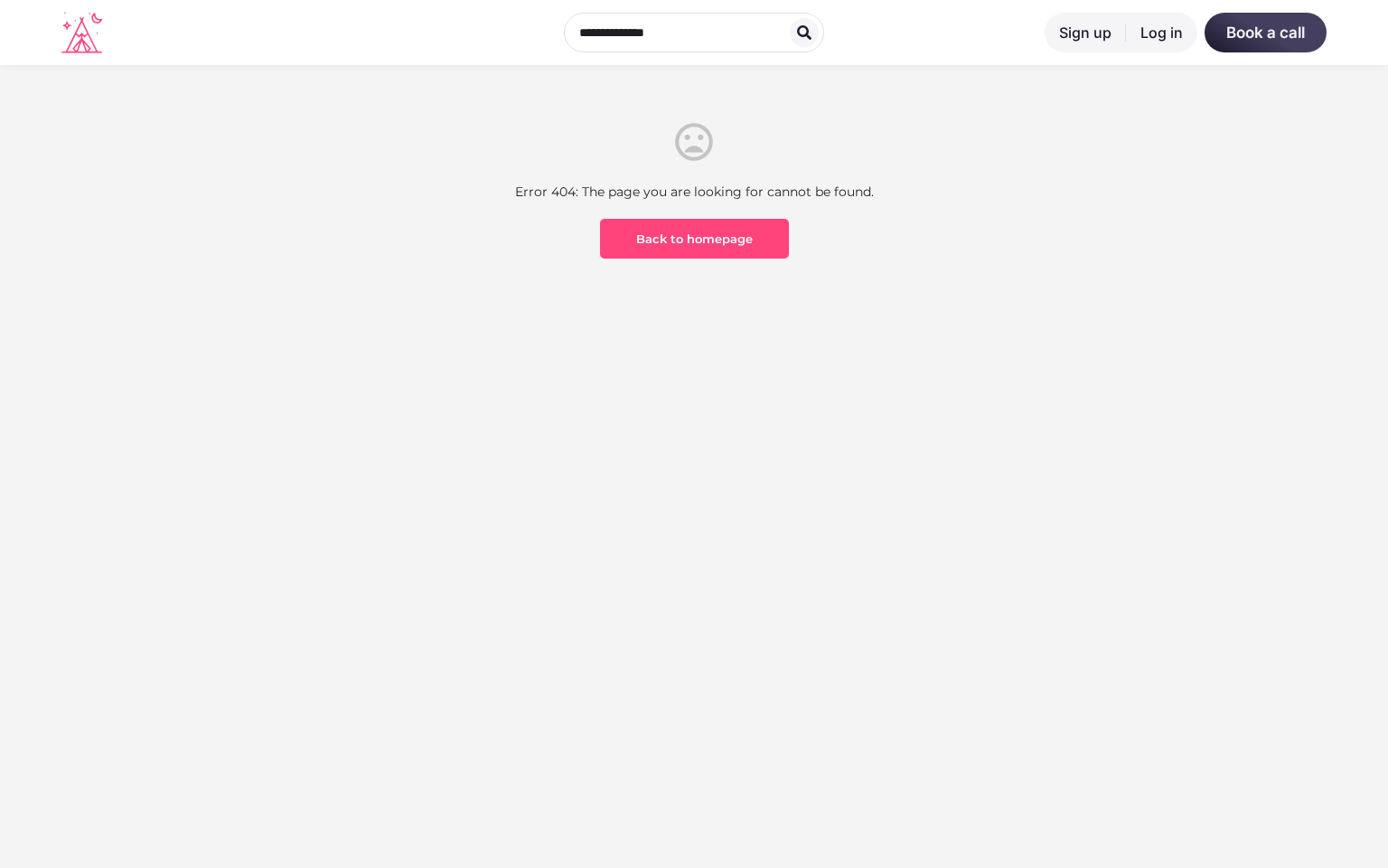
scroll to position [532, 0]
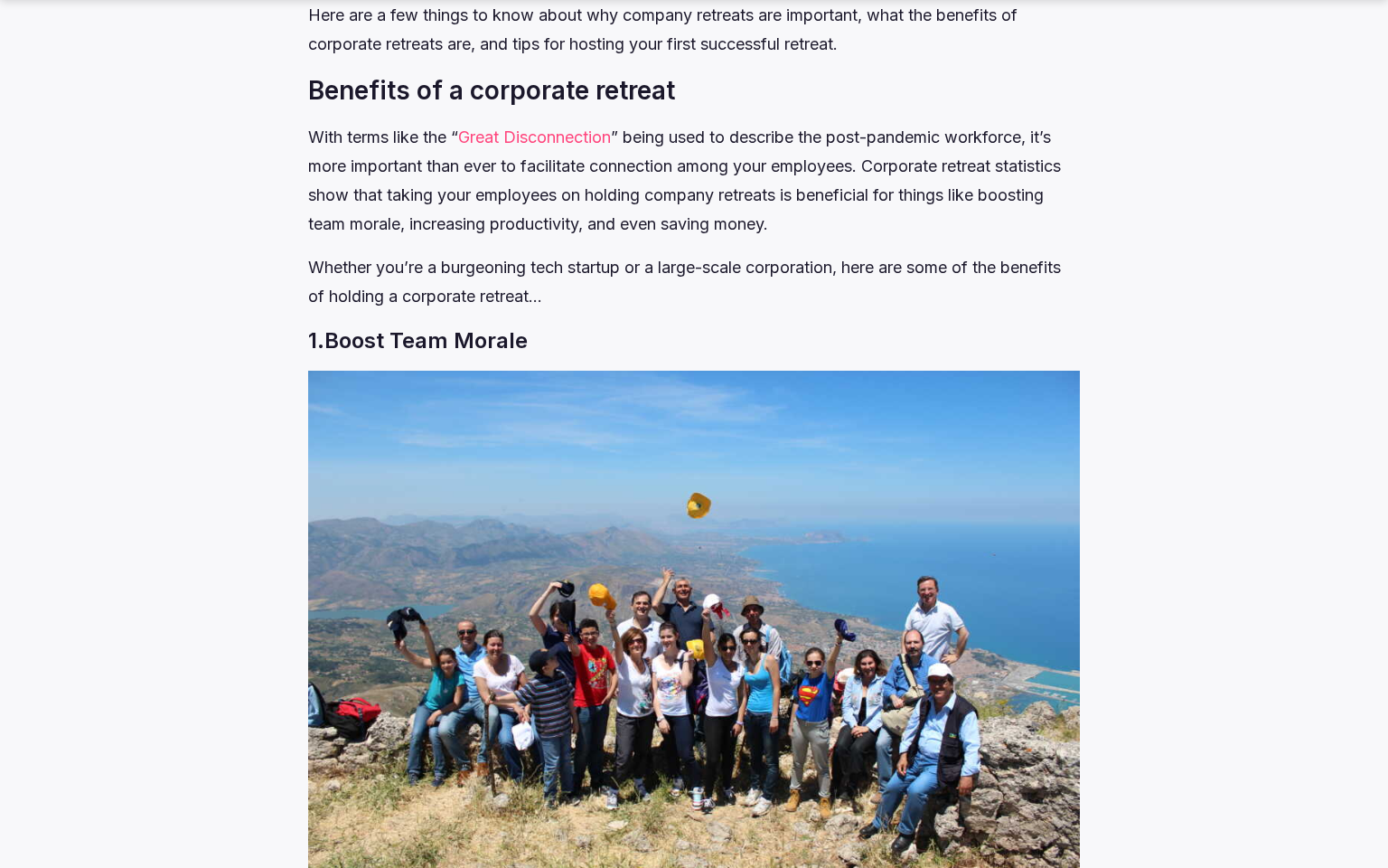
scroll to position [3265, 0]
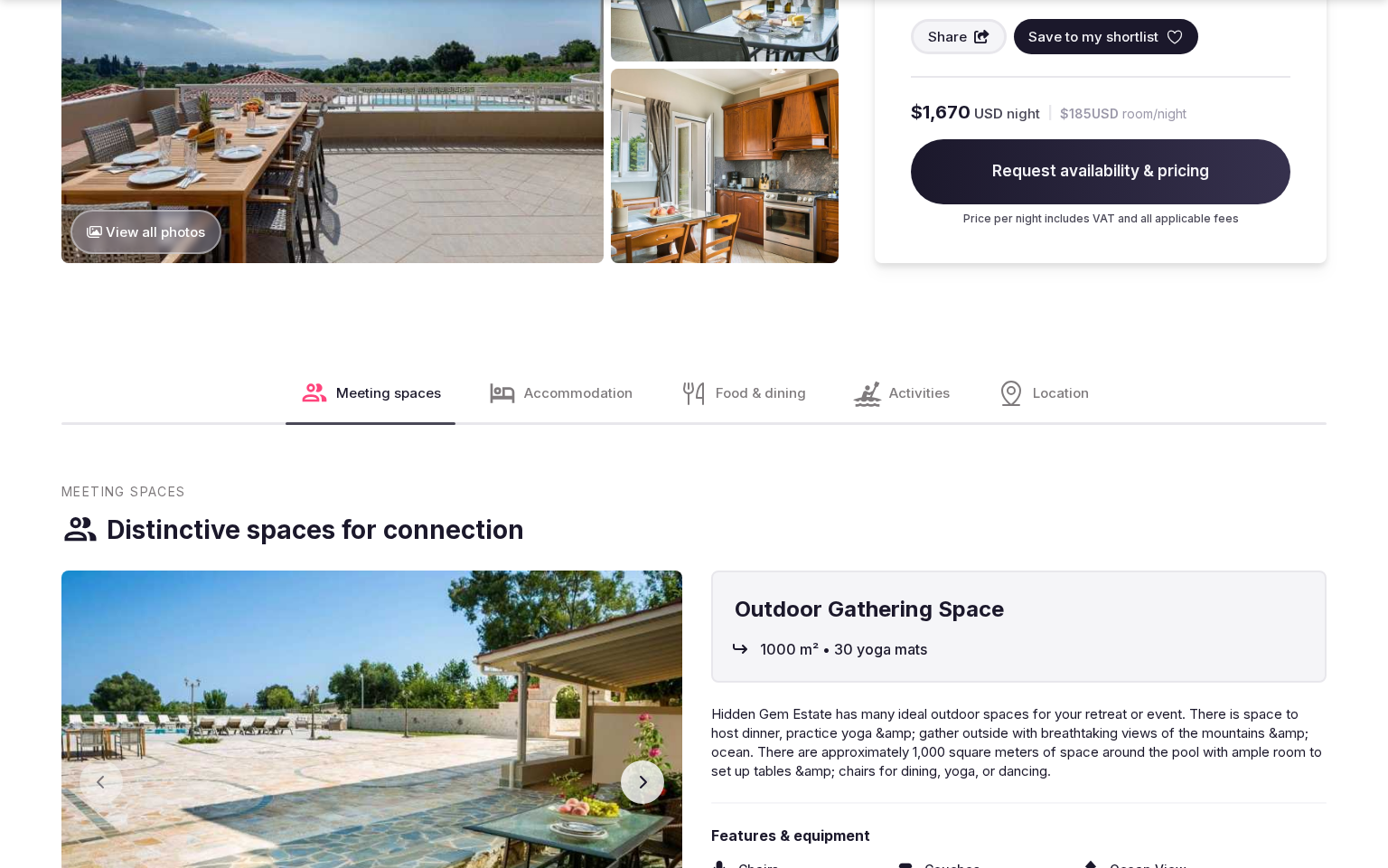
scroll to position [2380, 0]
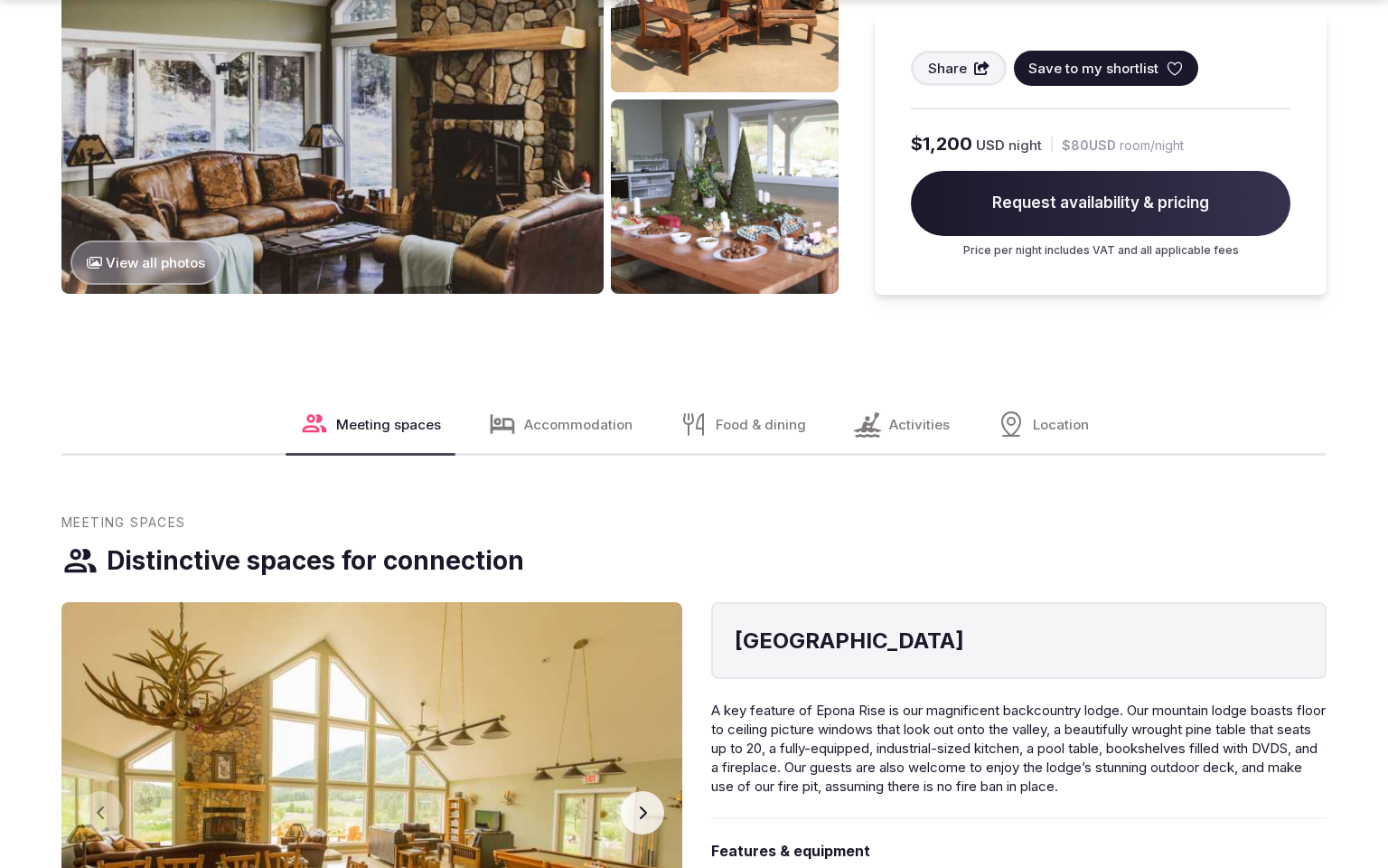
scroll to position [2435, 0]
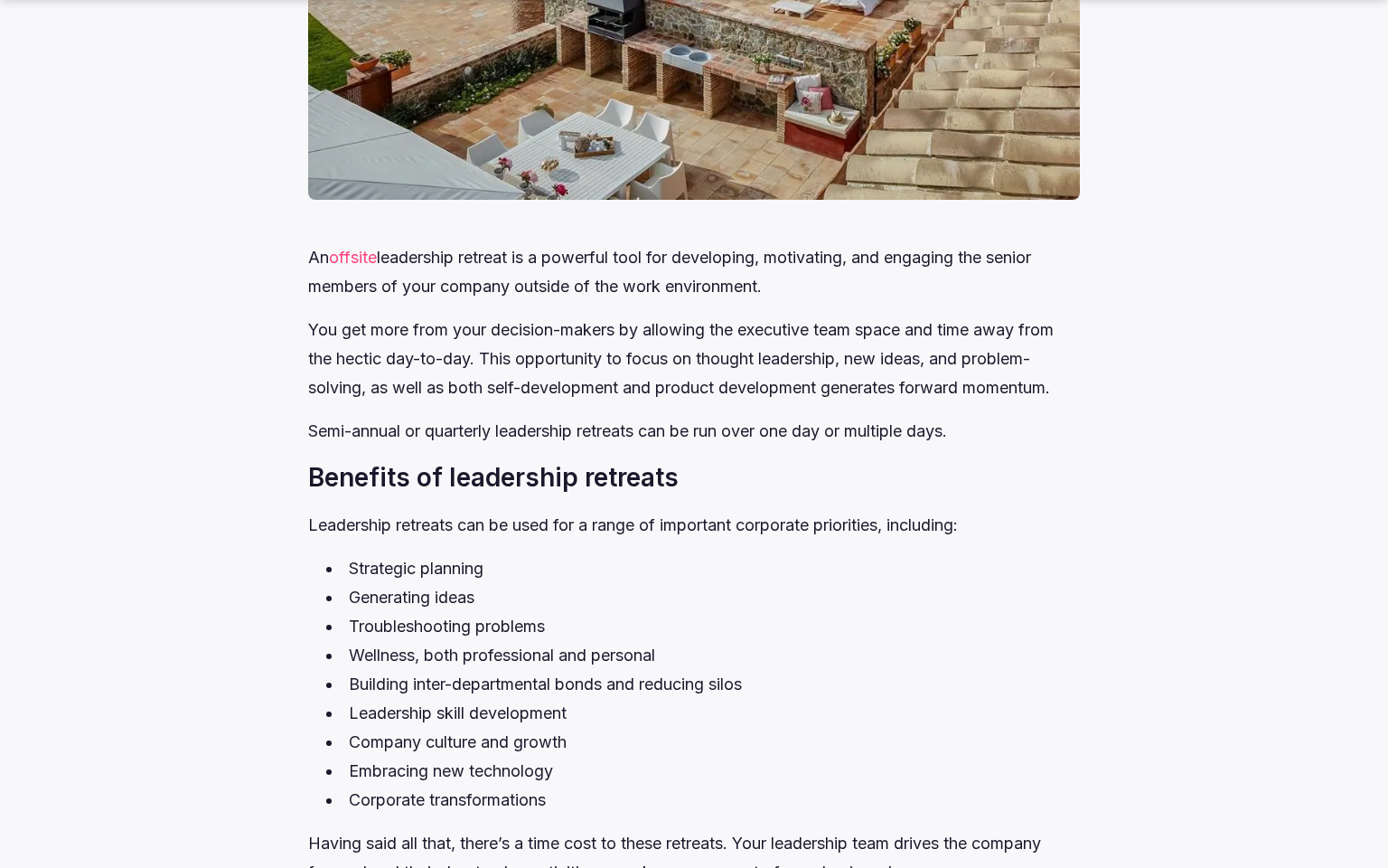
scroll to position [1605, 0]
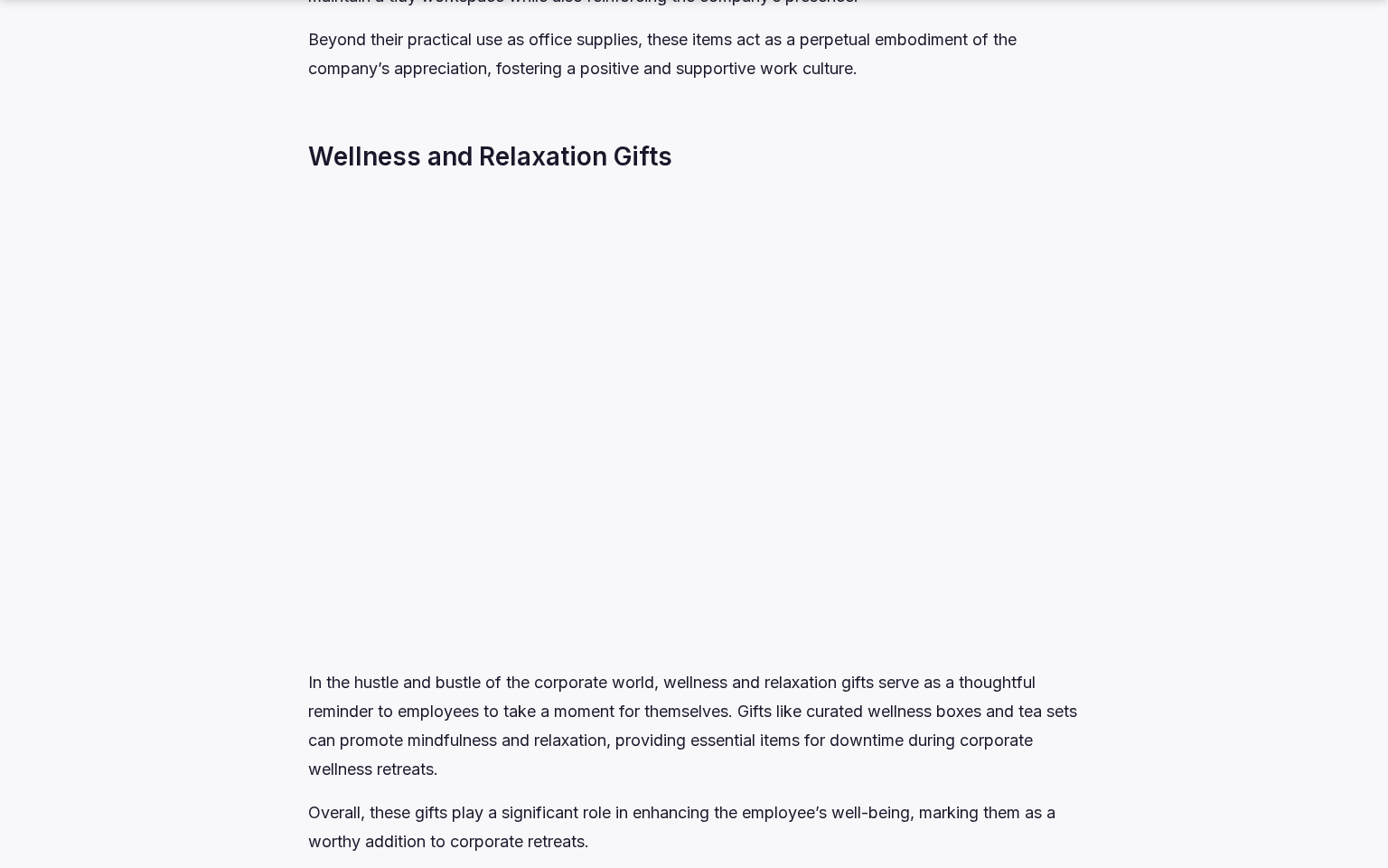
scroll to position [3265, 0]
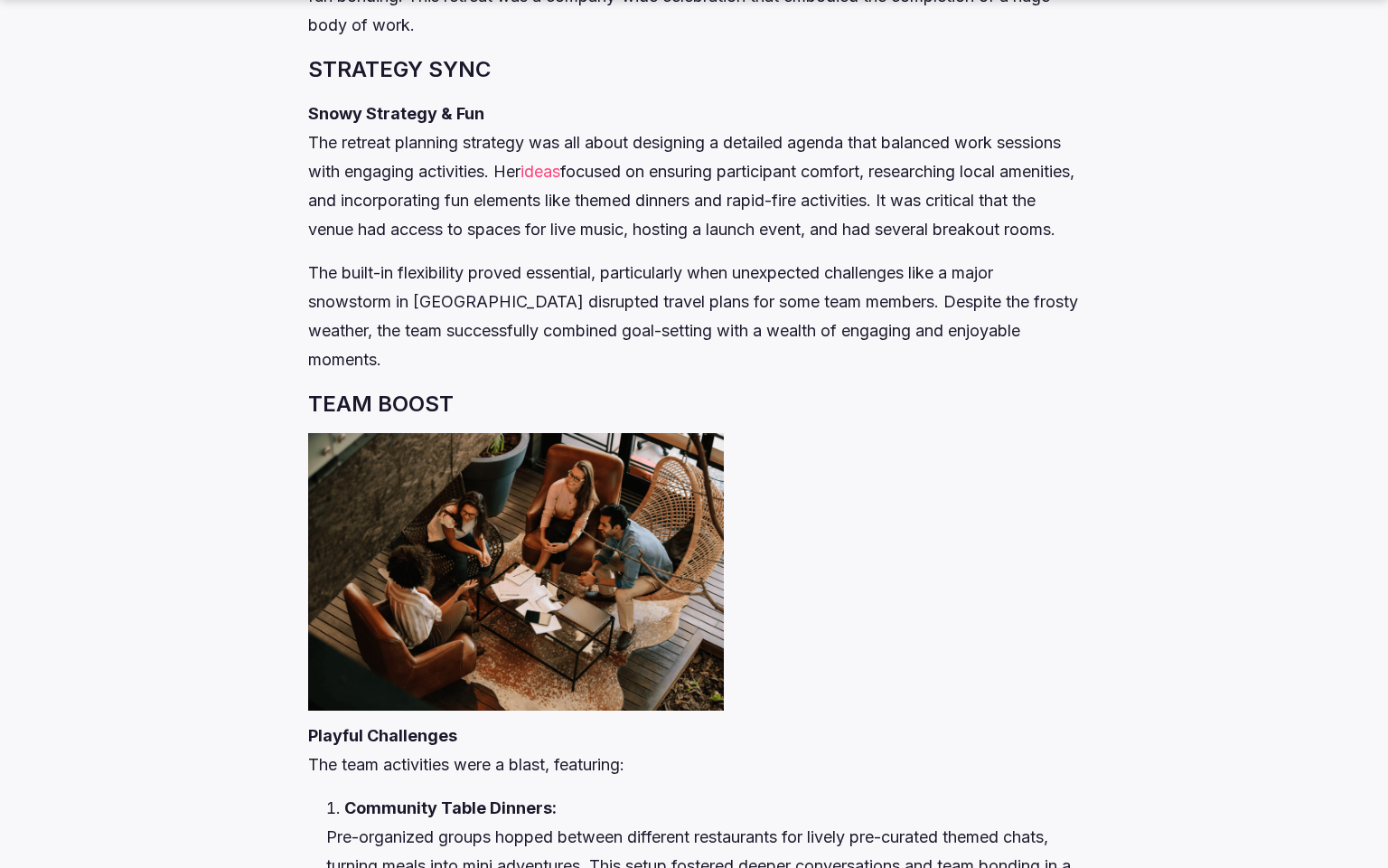
scroll to position [3265, 0]
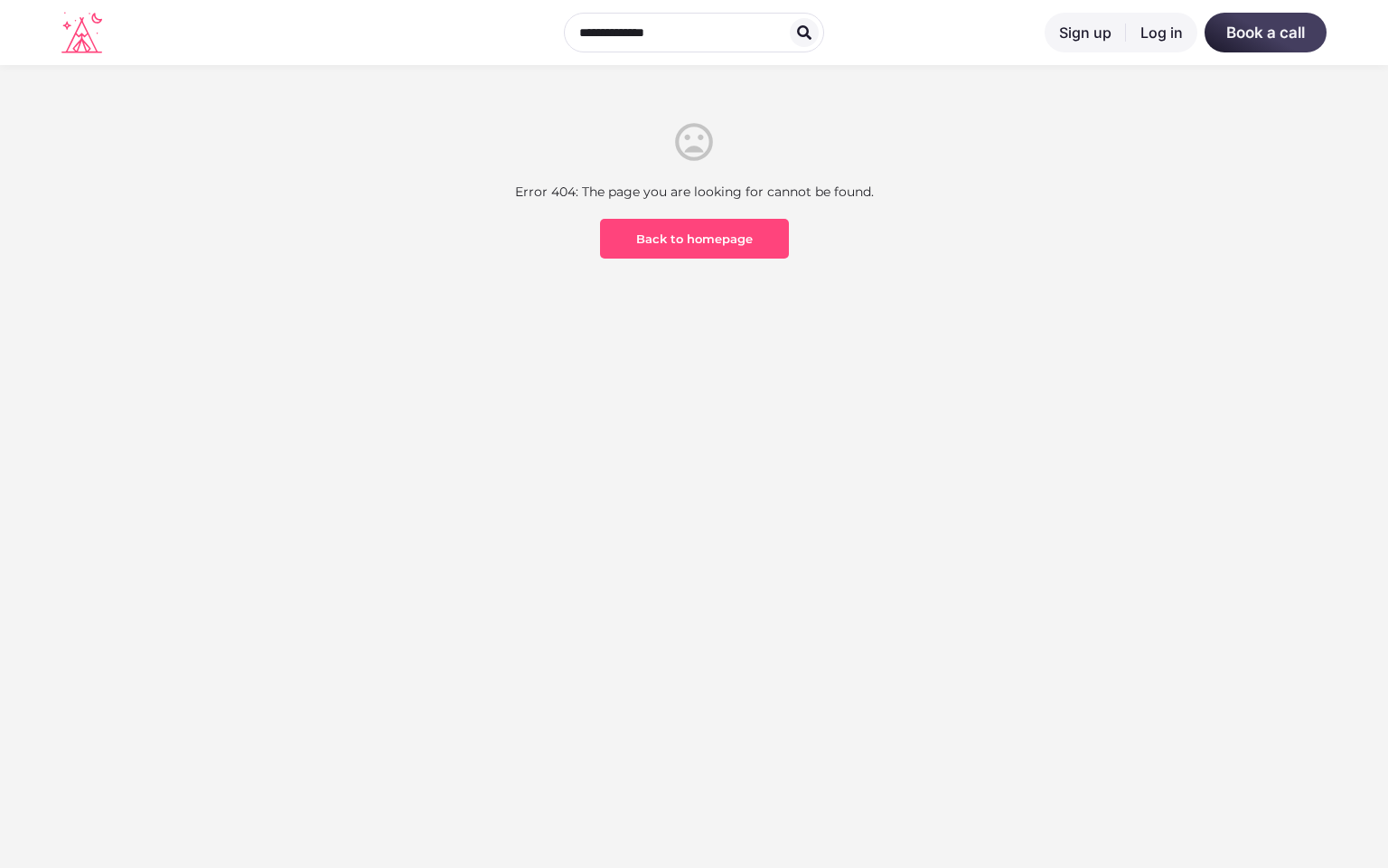
scroll to position [532, 0]
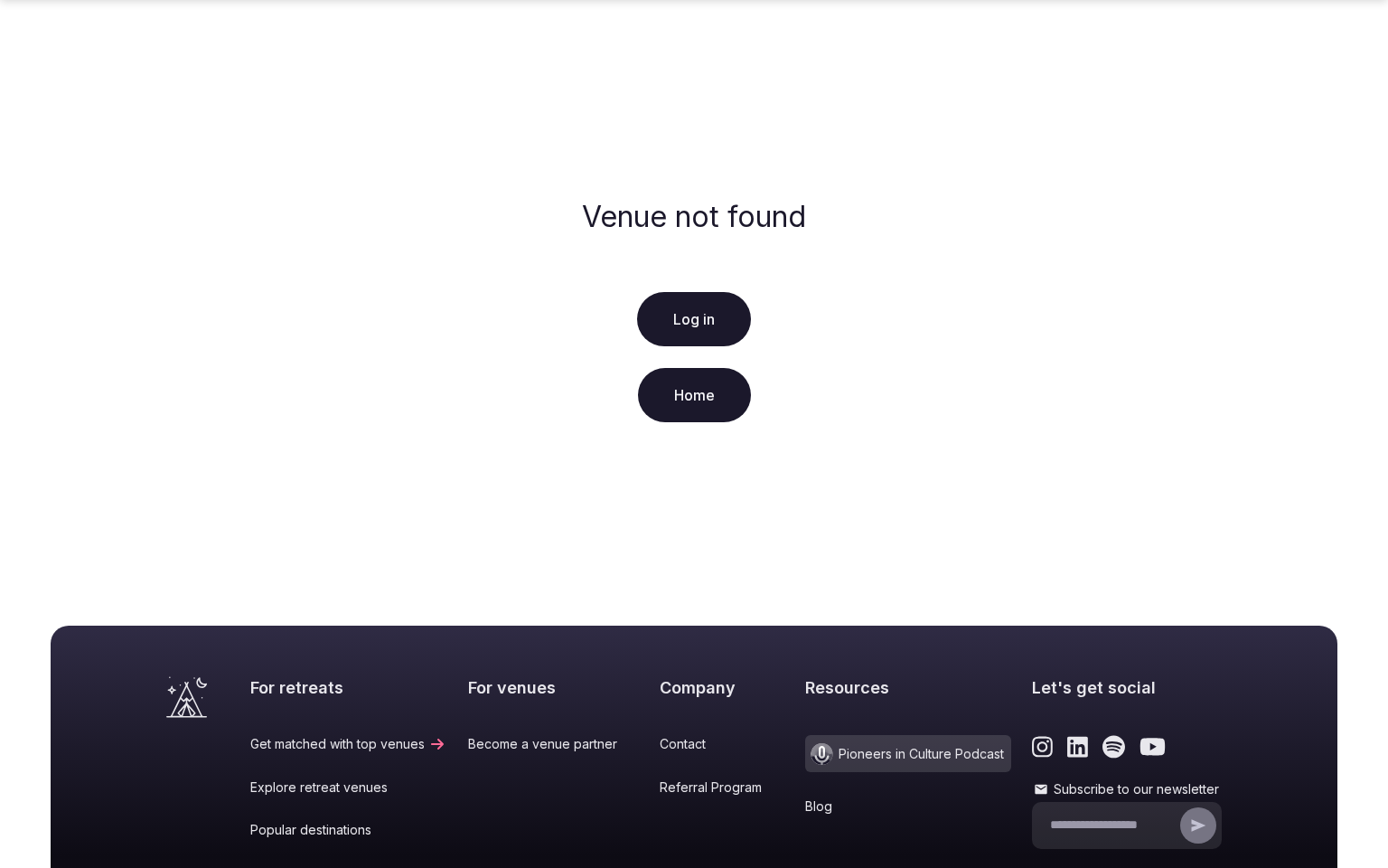
scroll to position [270, 0]
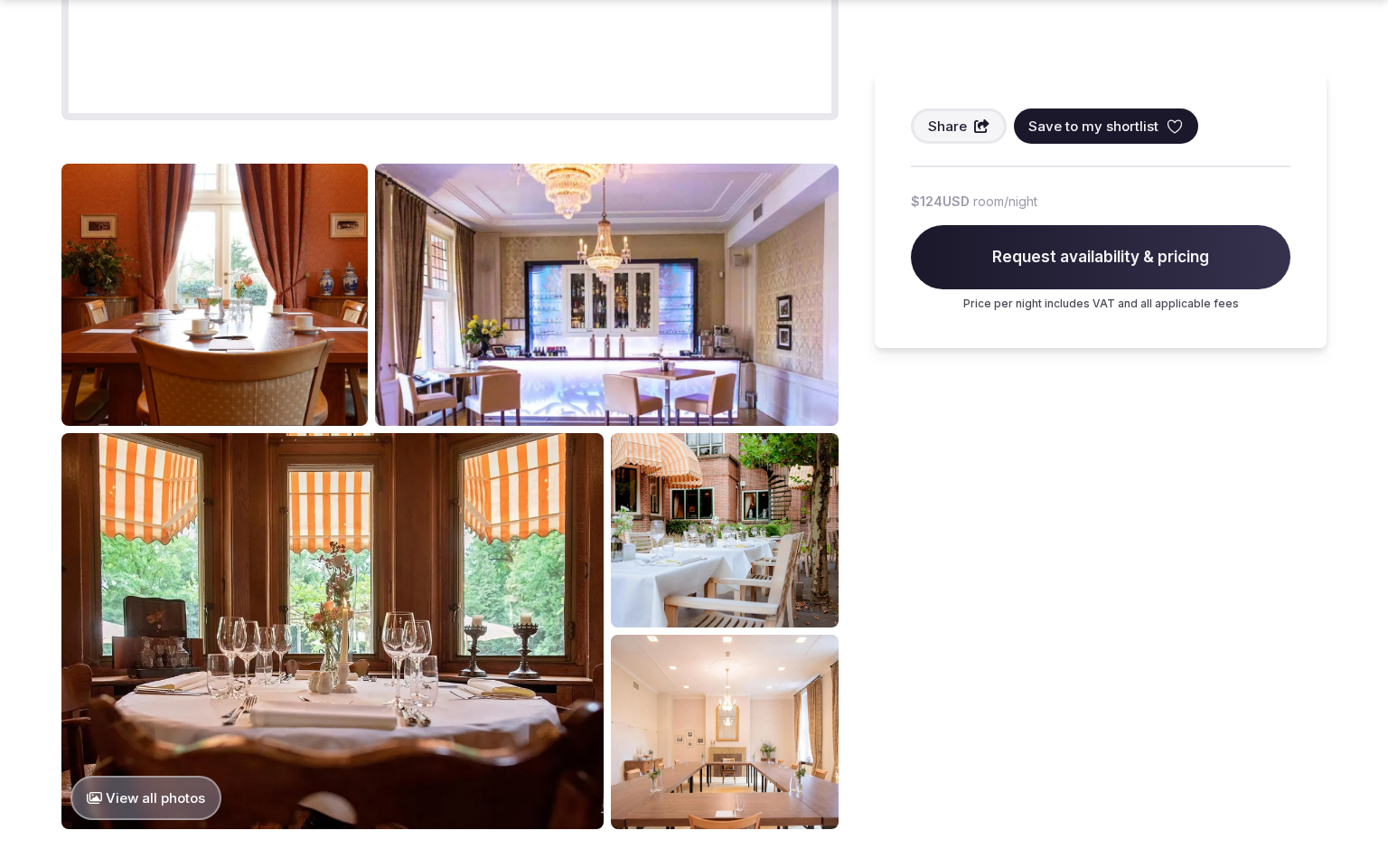
scroll to position [2435, 0]
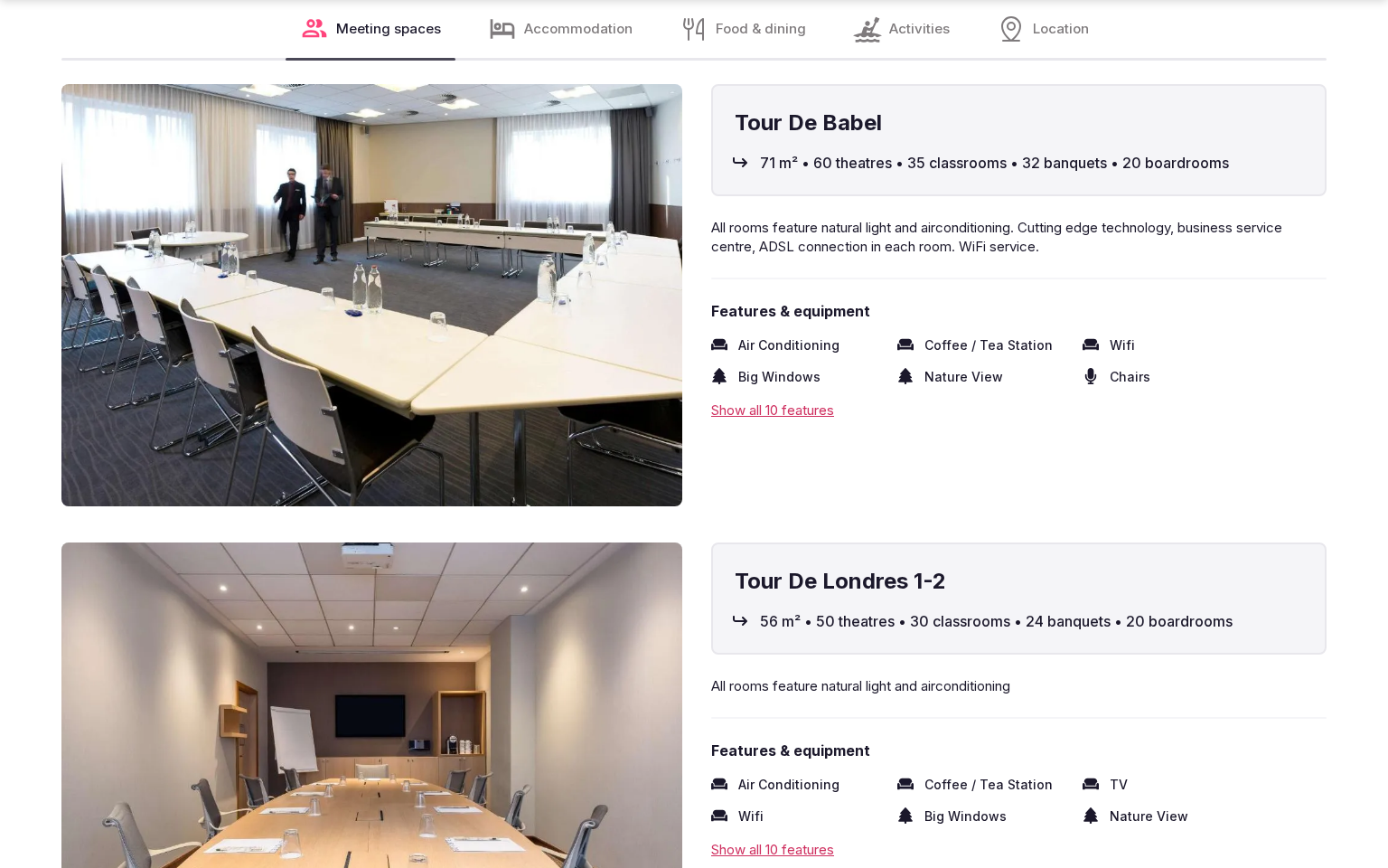
scroll to position [3203, 0]
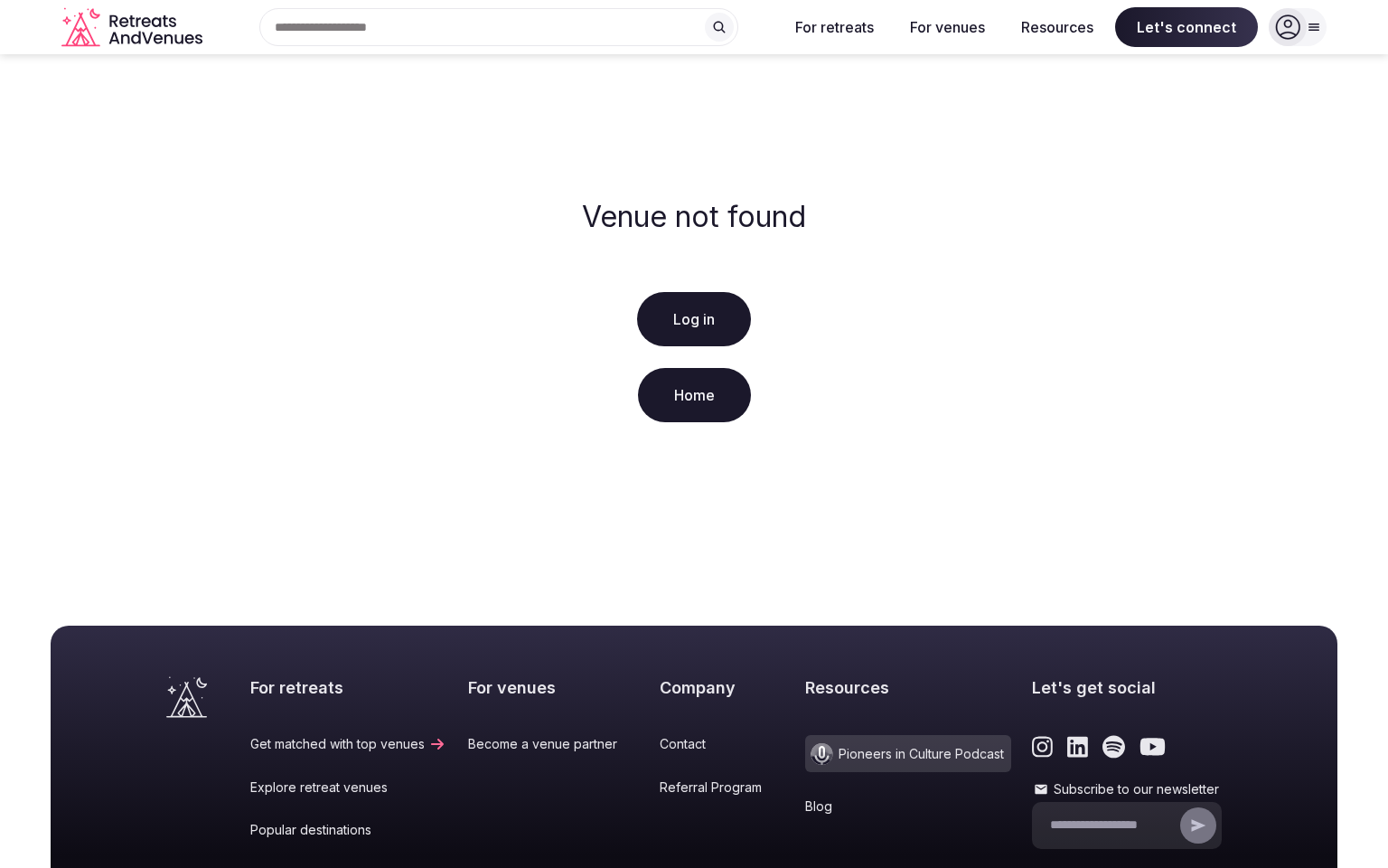
scroll to position [270, 0]
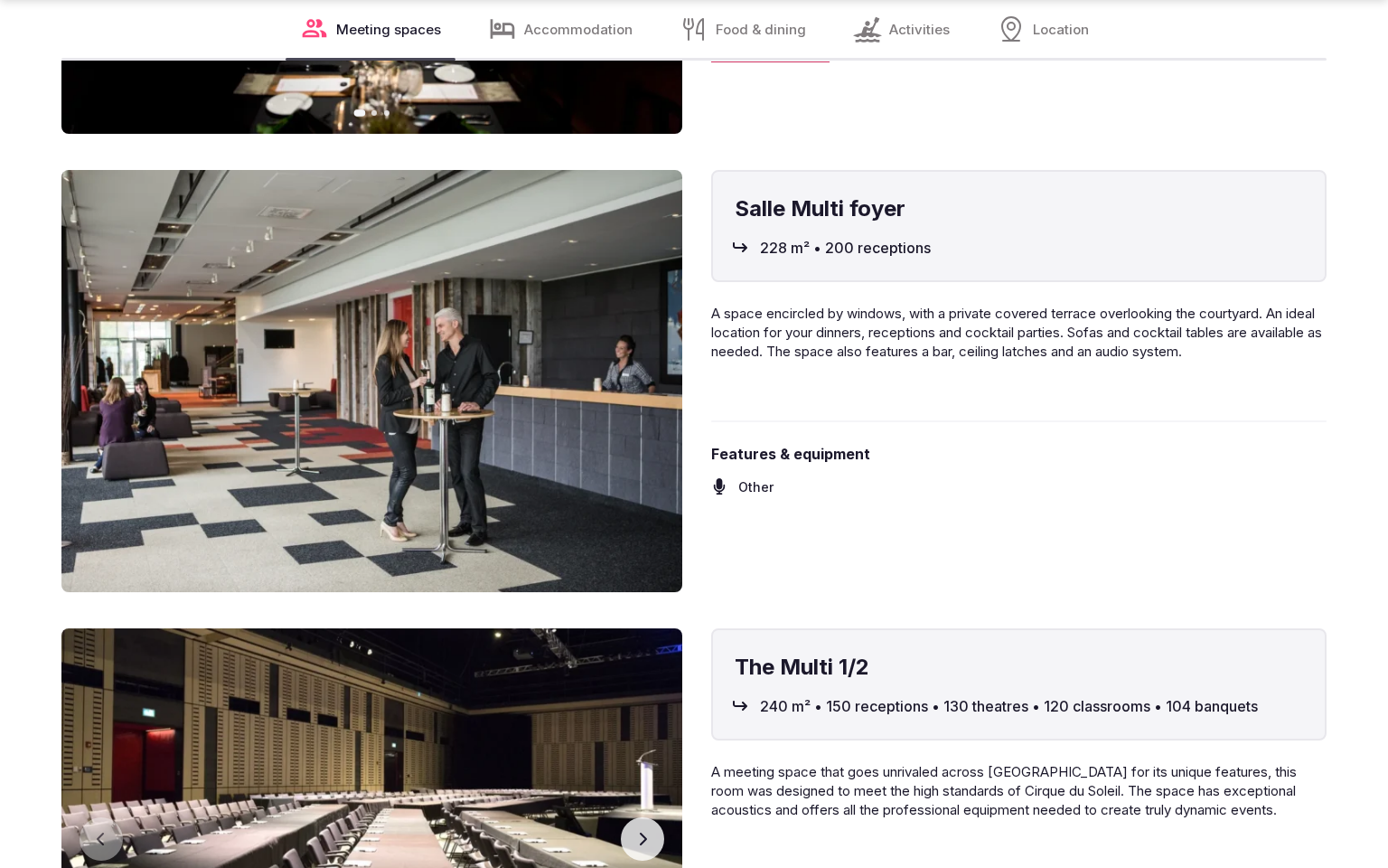
scroll to position [3203, 0]
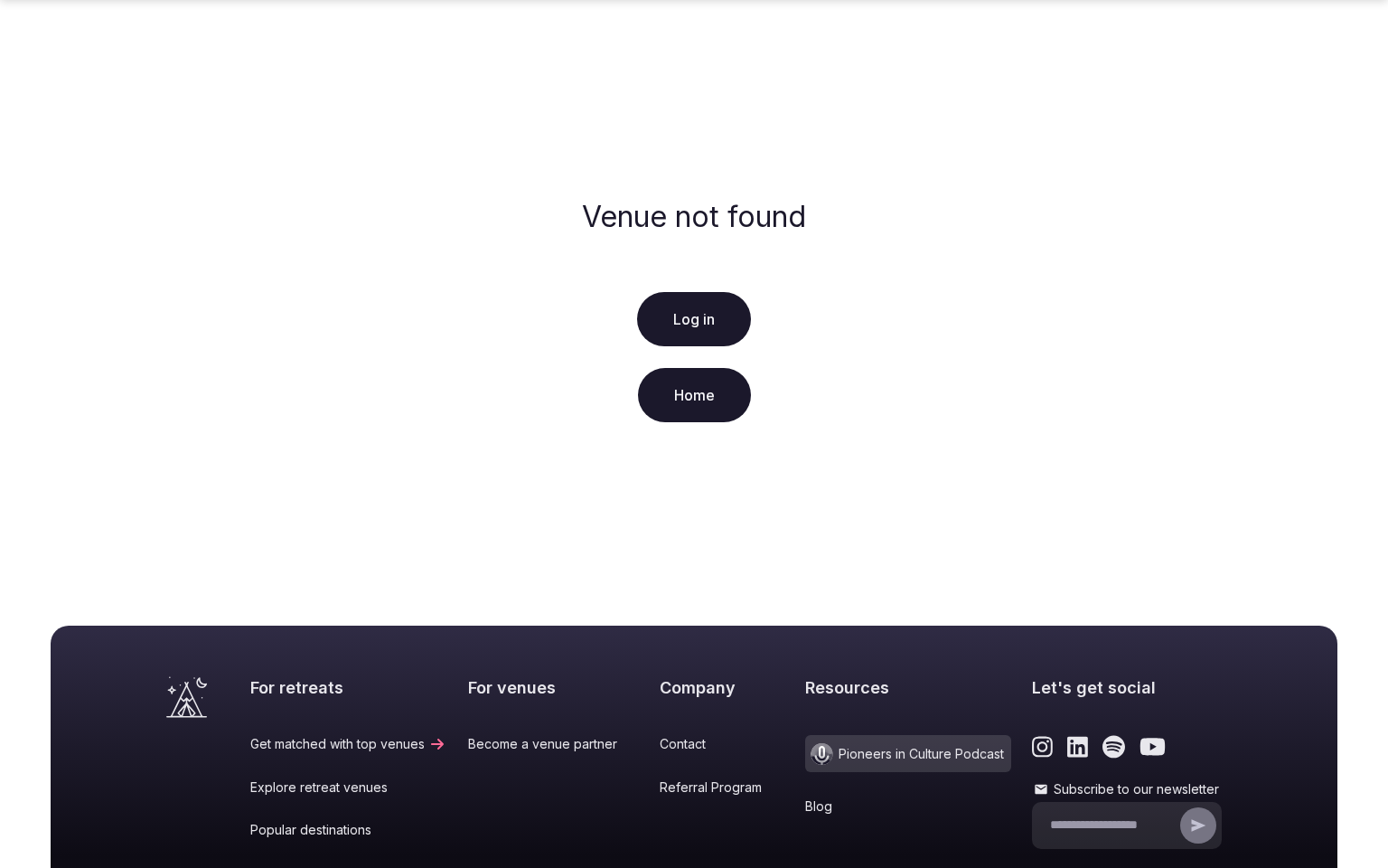
scroll to position [270, 0]
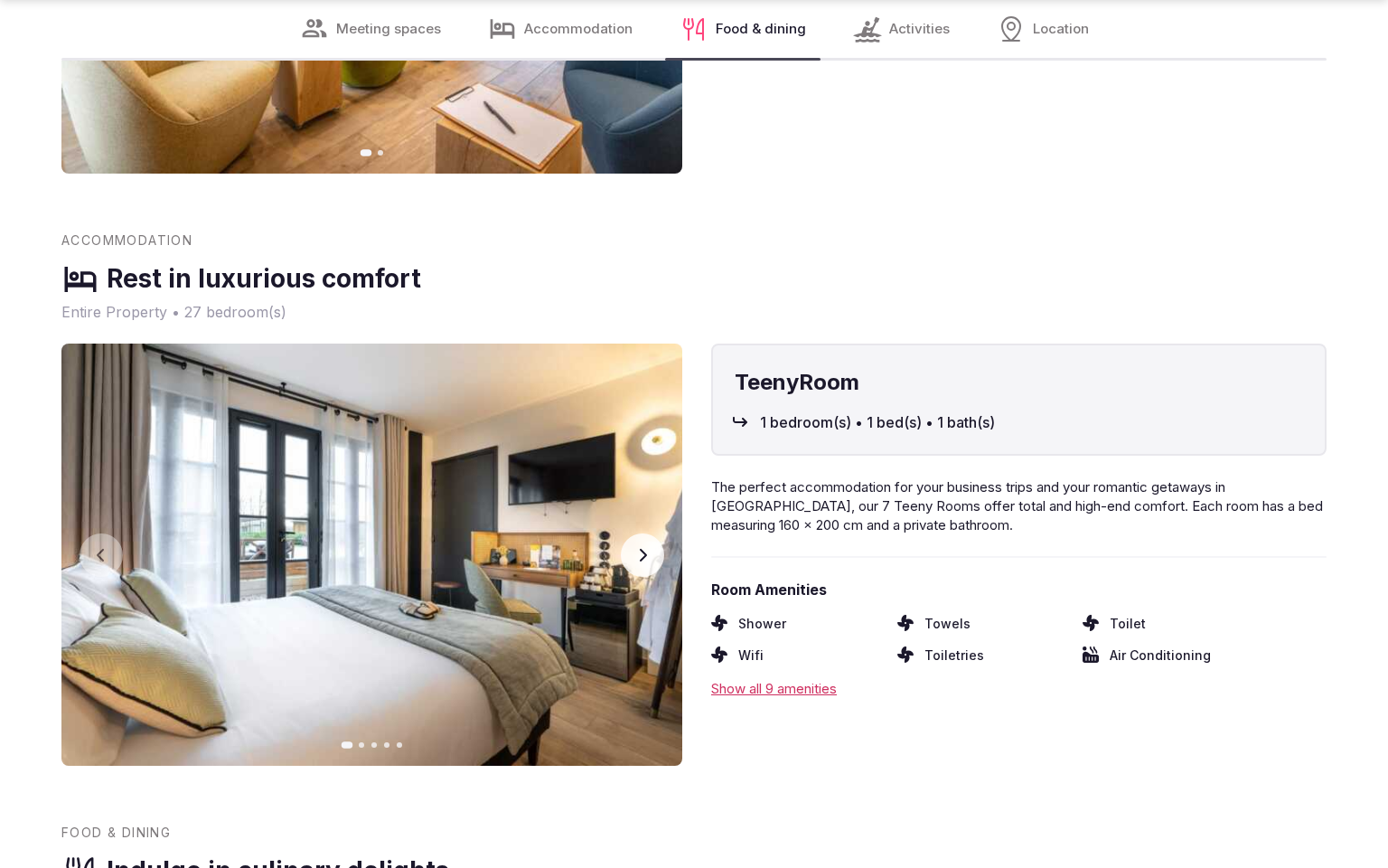
scroll to position [3203, 0]
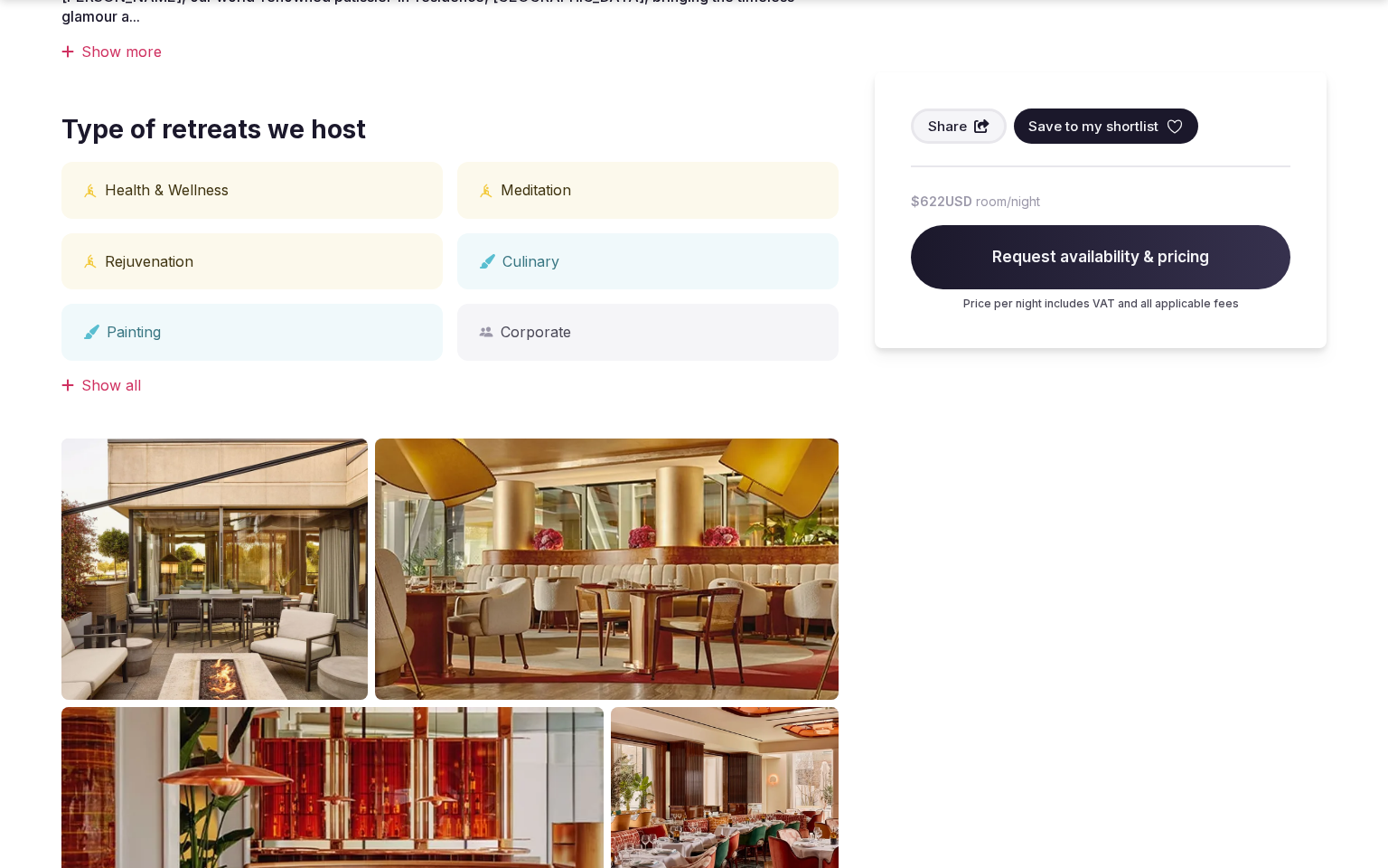
scroll to position [1598, 0]
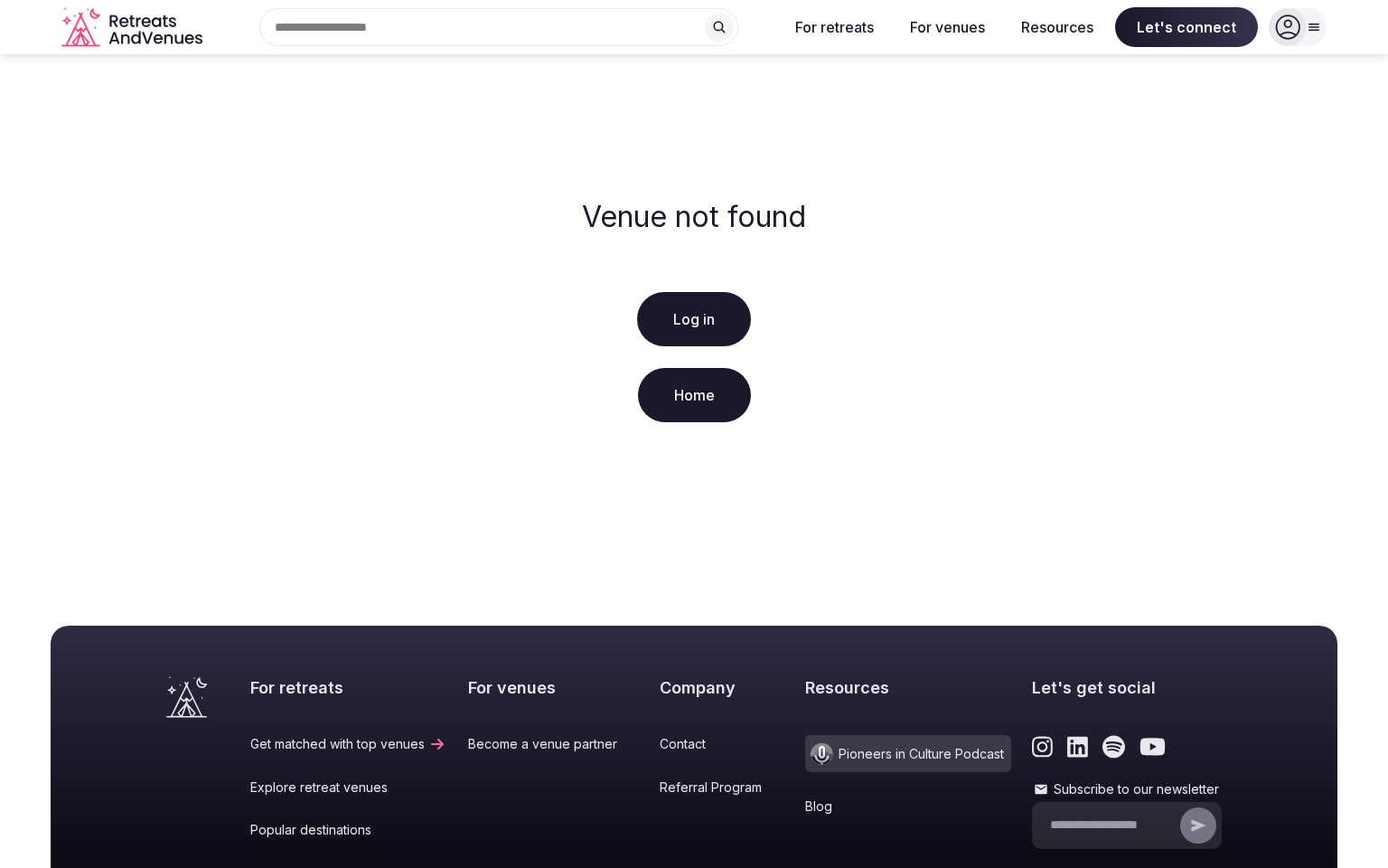
scroll to position [270, 0]
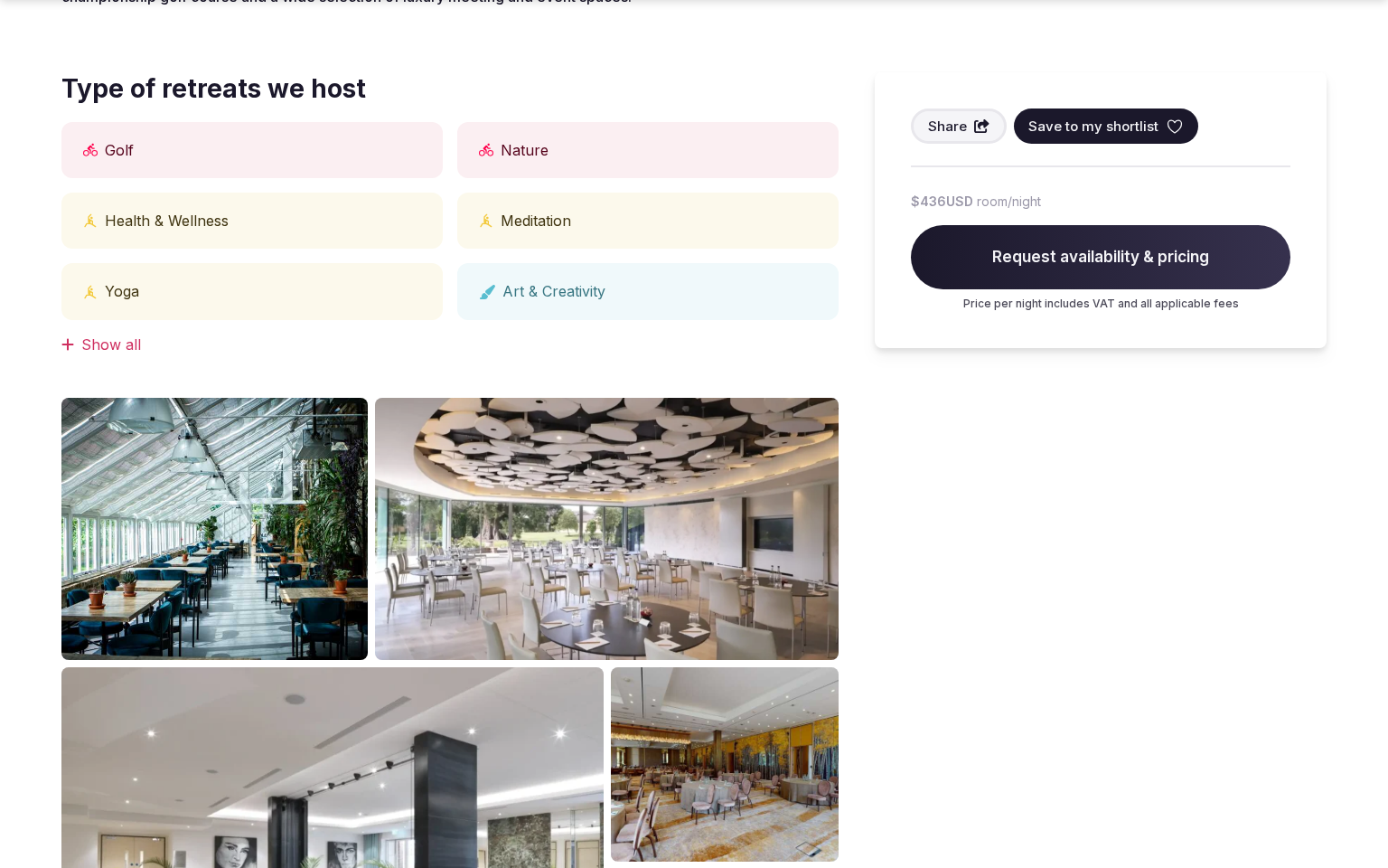
scroll to position [1605, 0]
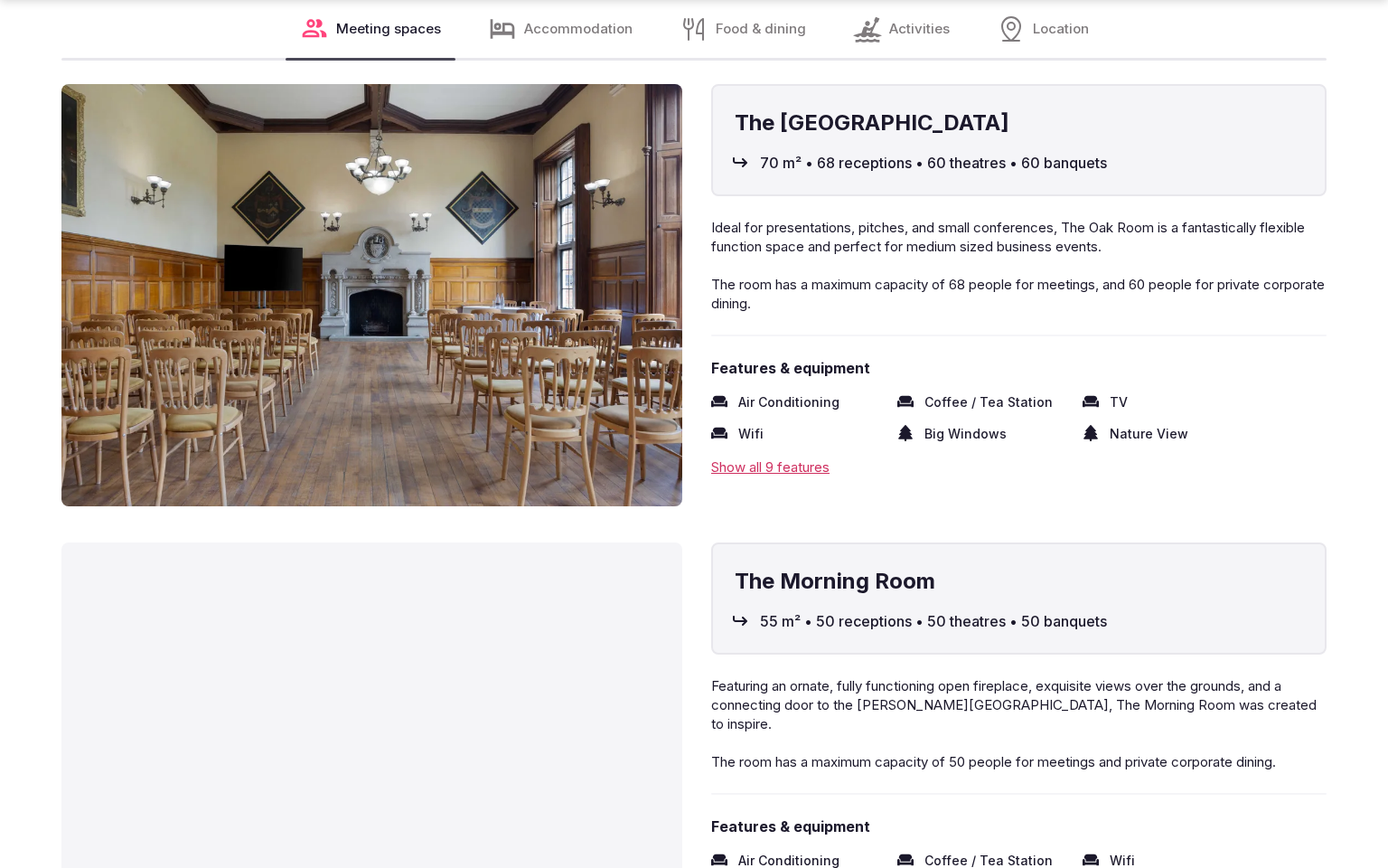
scroll to position [3203, 0]
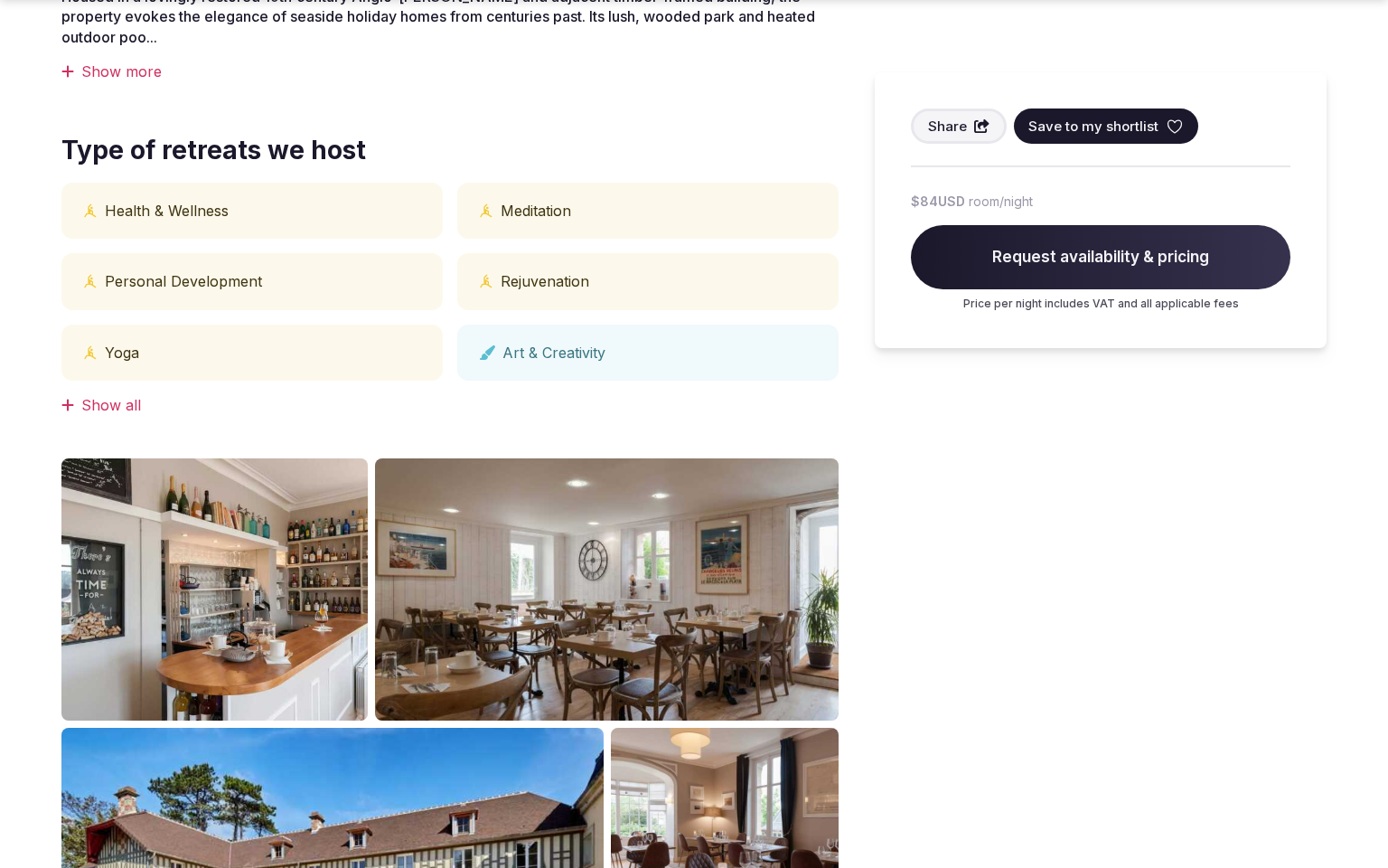
scroll to position [1605, 0]
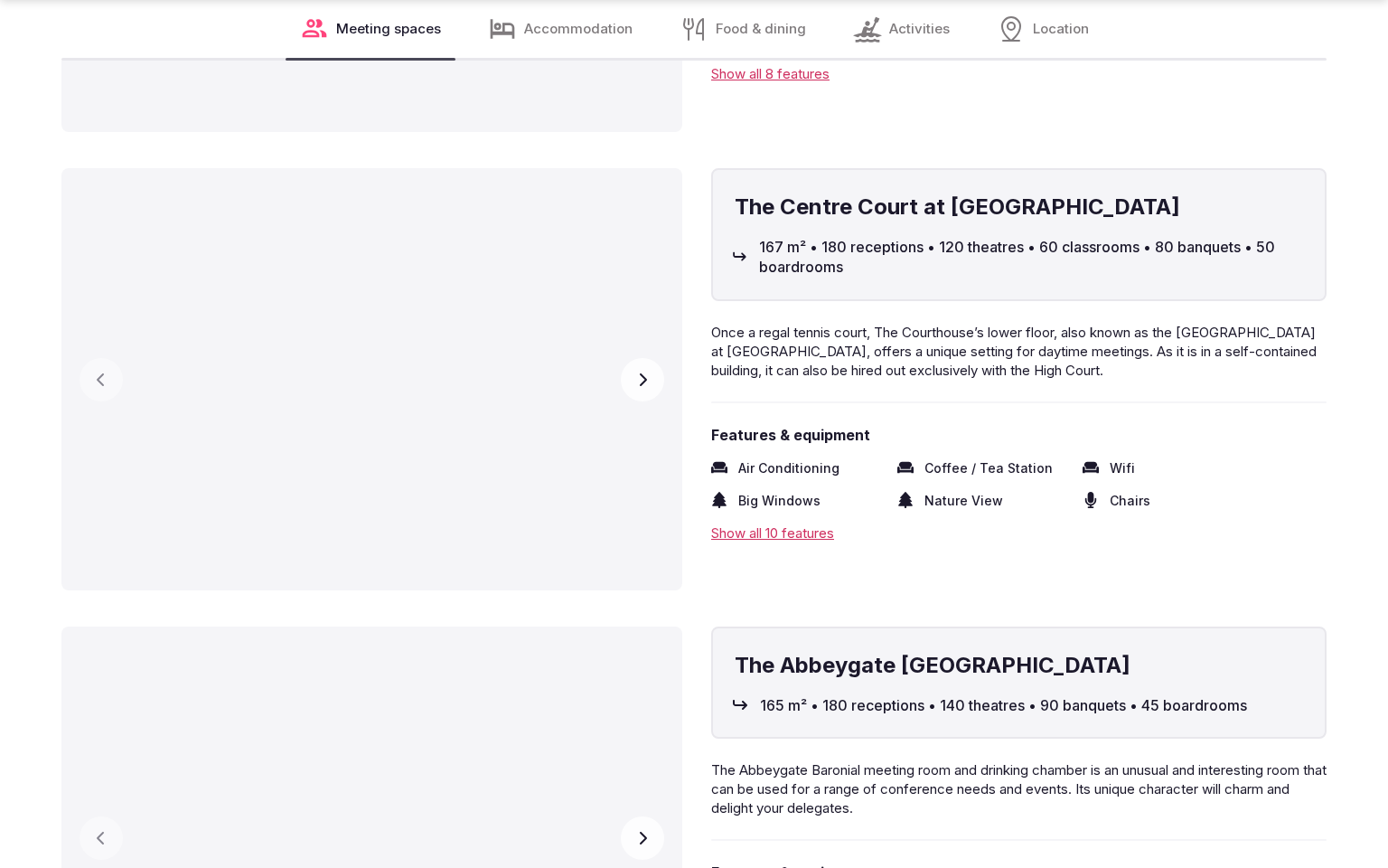
scroll to position [3185, 0]
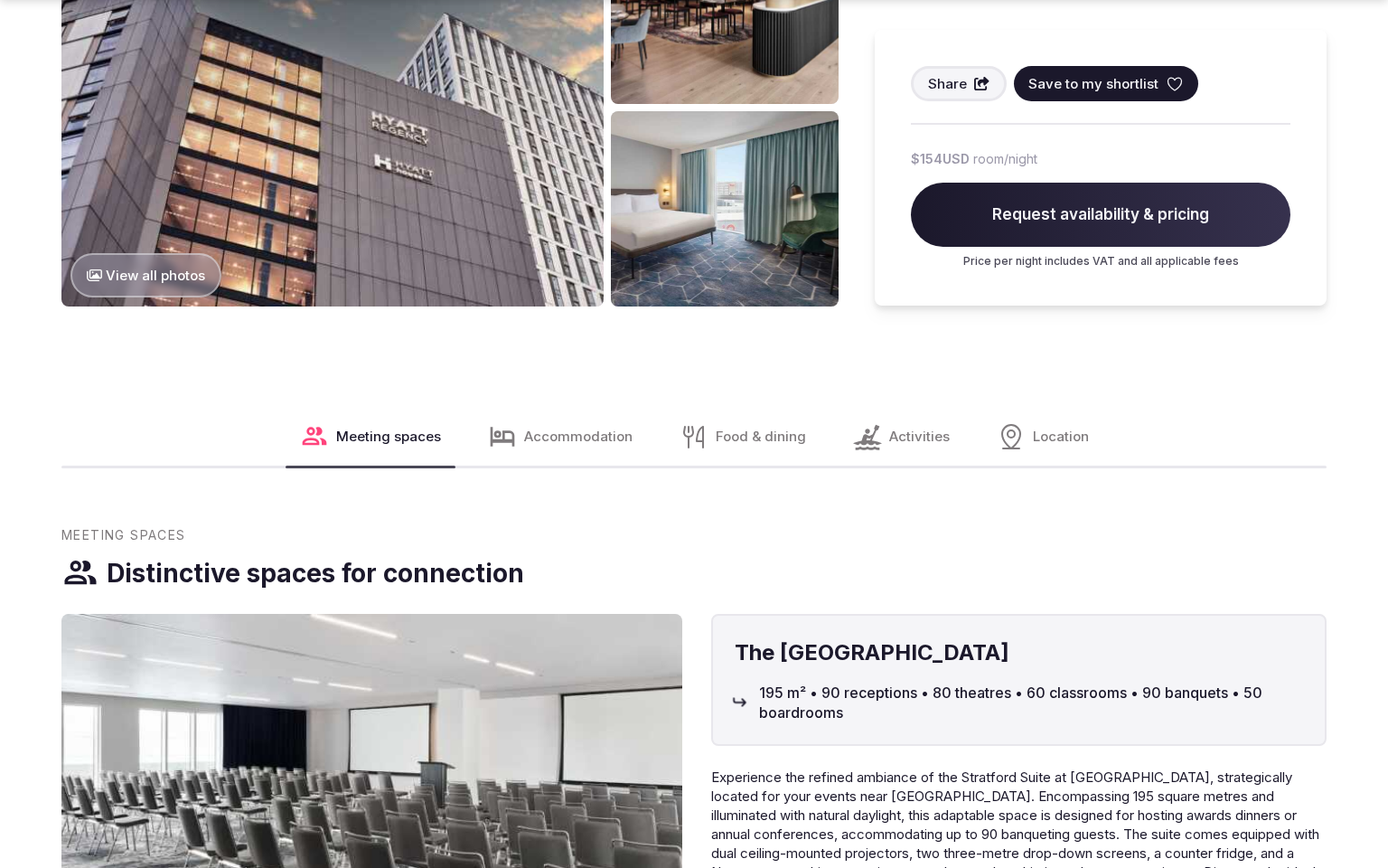
scroll to position [2380, 0]
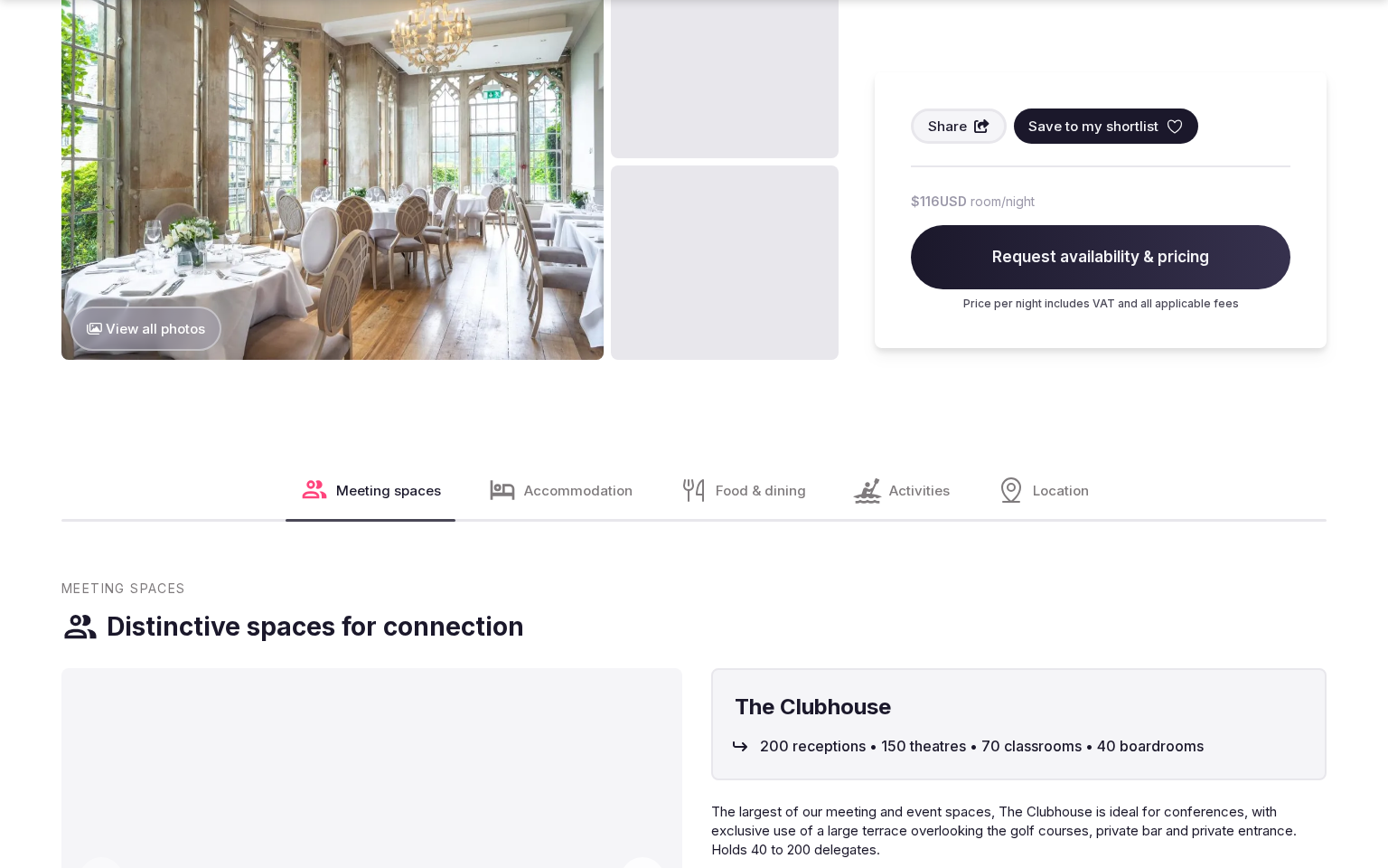
scroll to position [2381, 0]
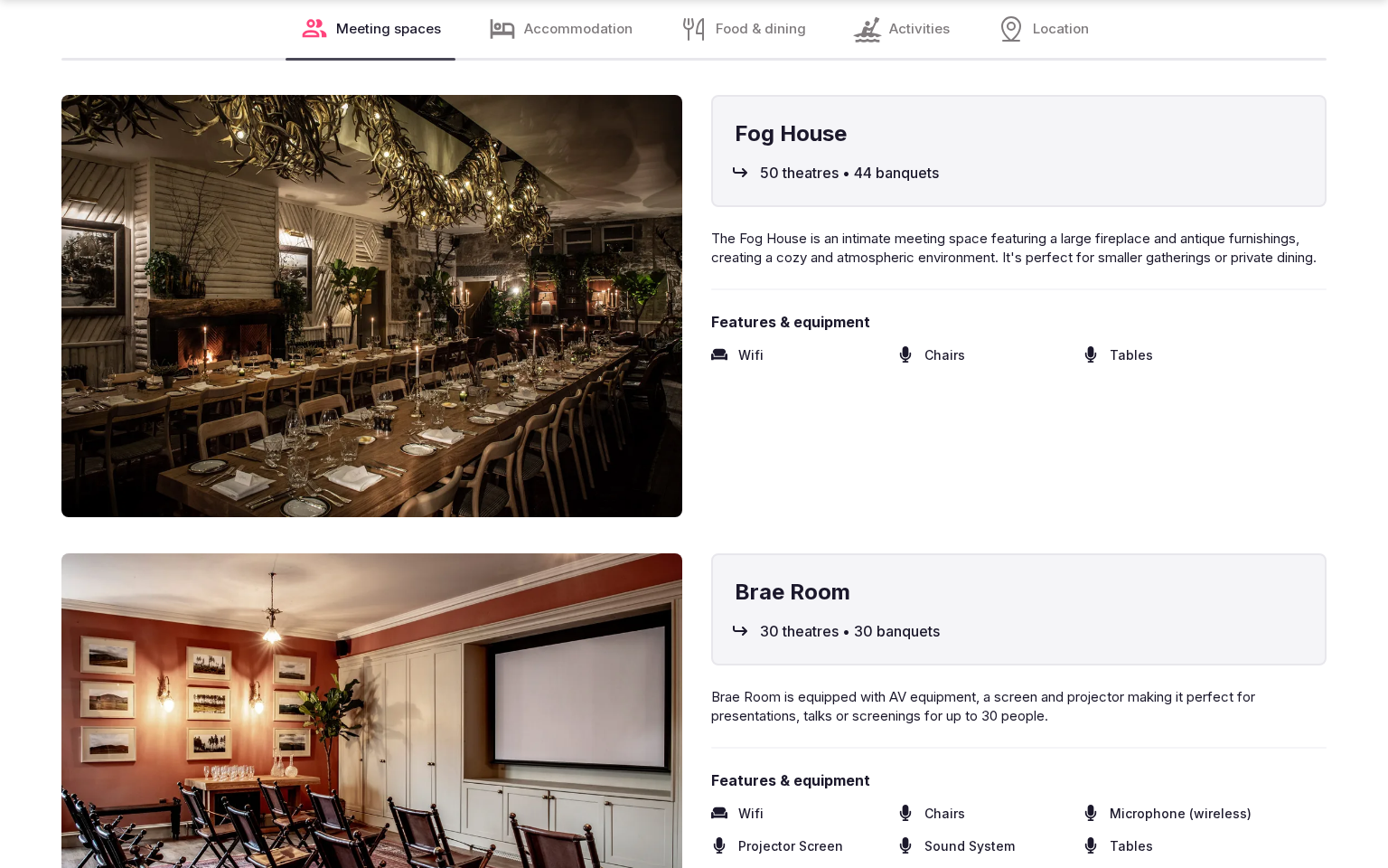
scroll to position [3203, 0]
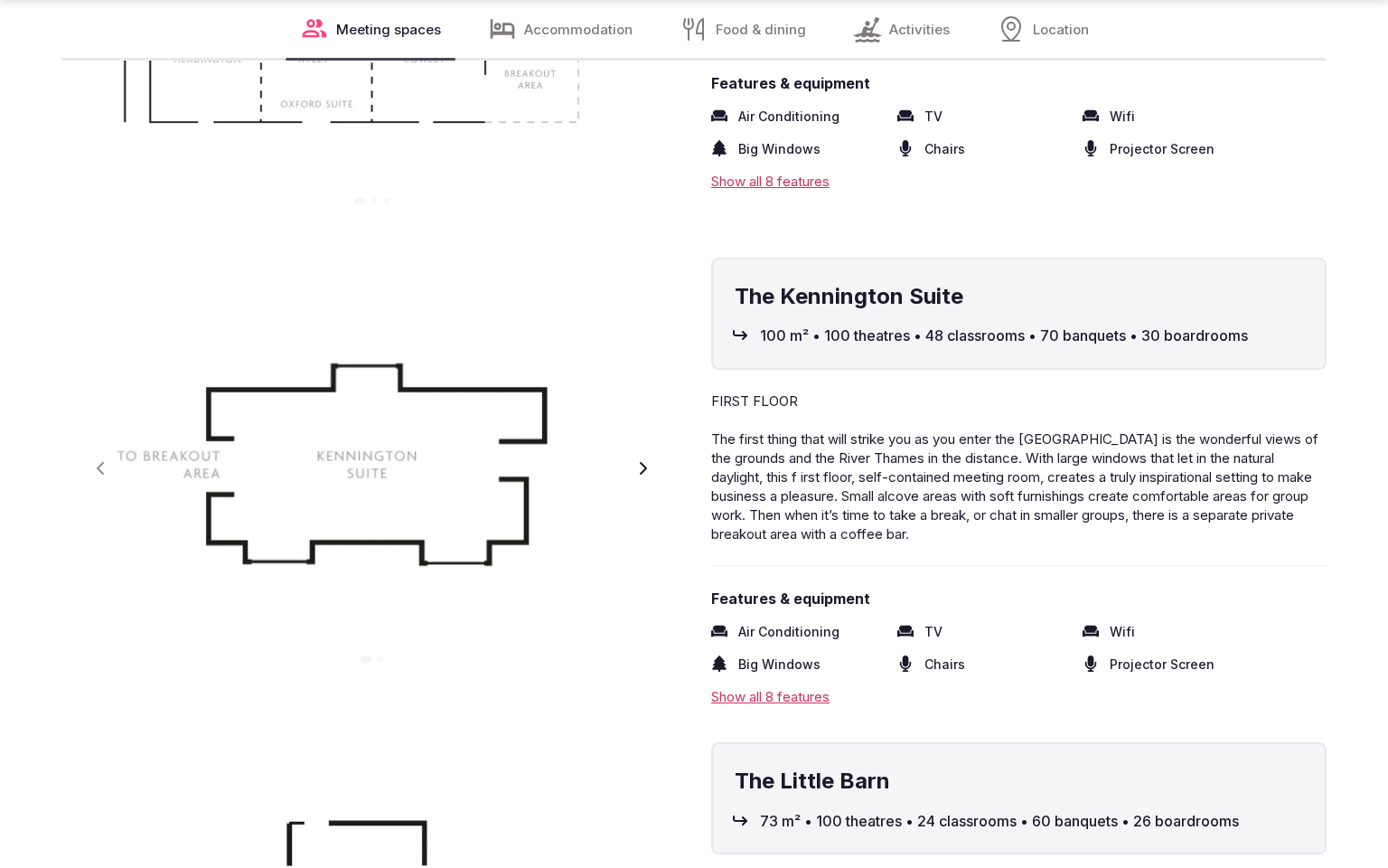
scroll to position [3202, 0]
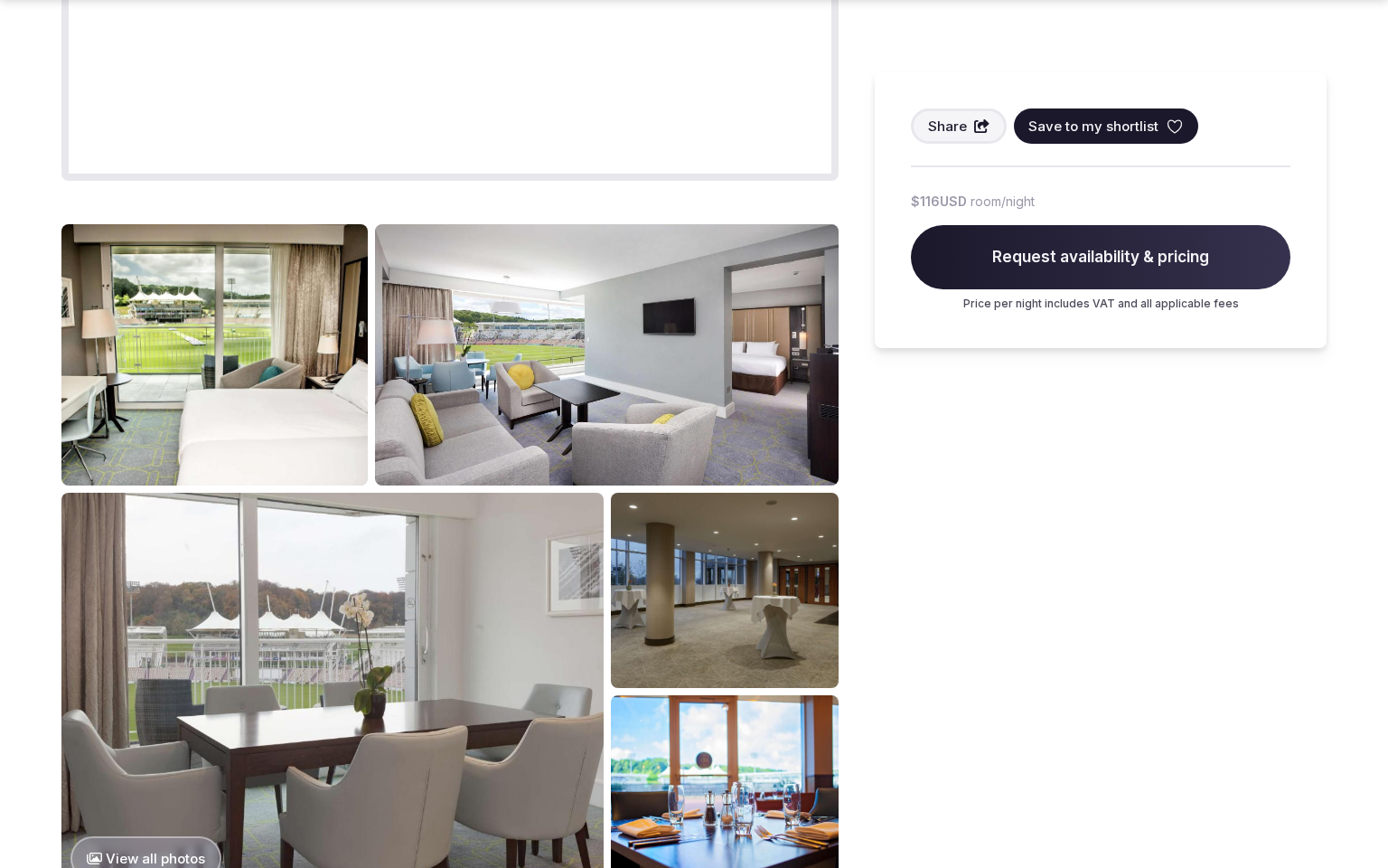
scroll to position [2406, 0]
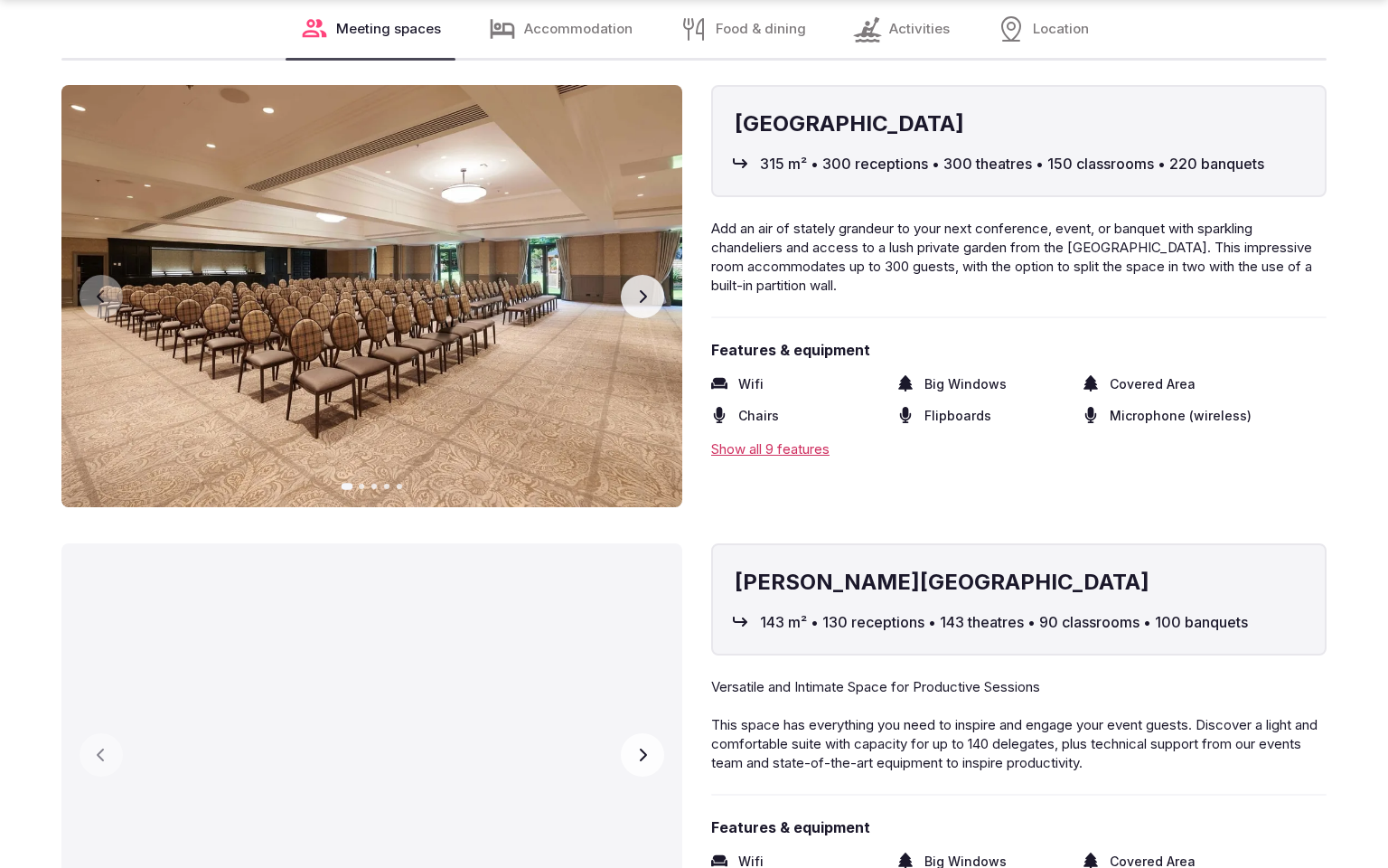
scroll to position [3202, 0]
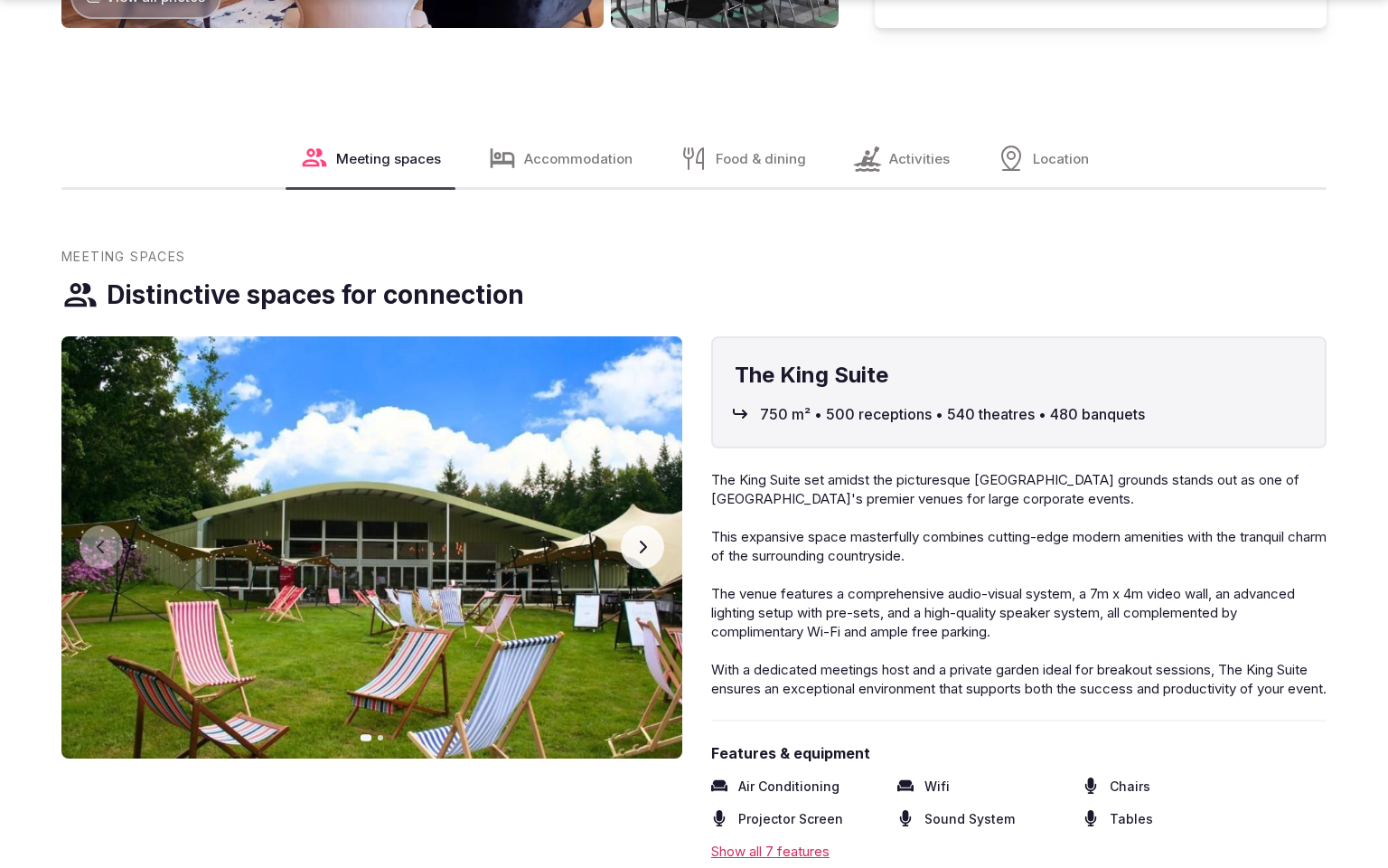
scroll to position [3265, 0]
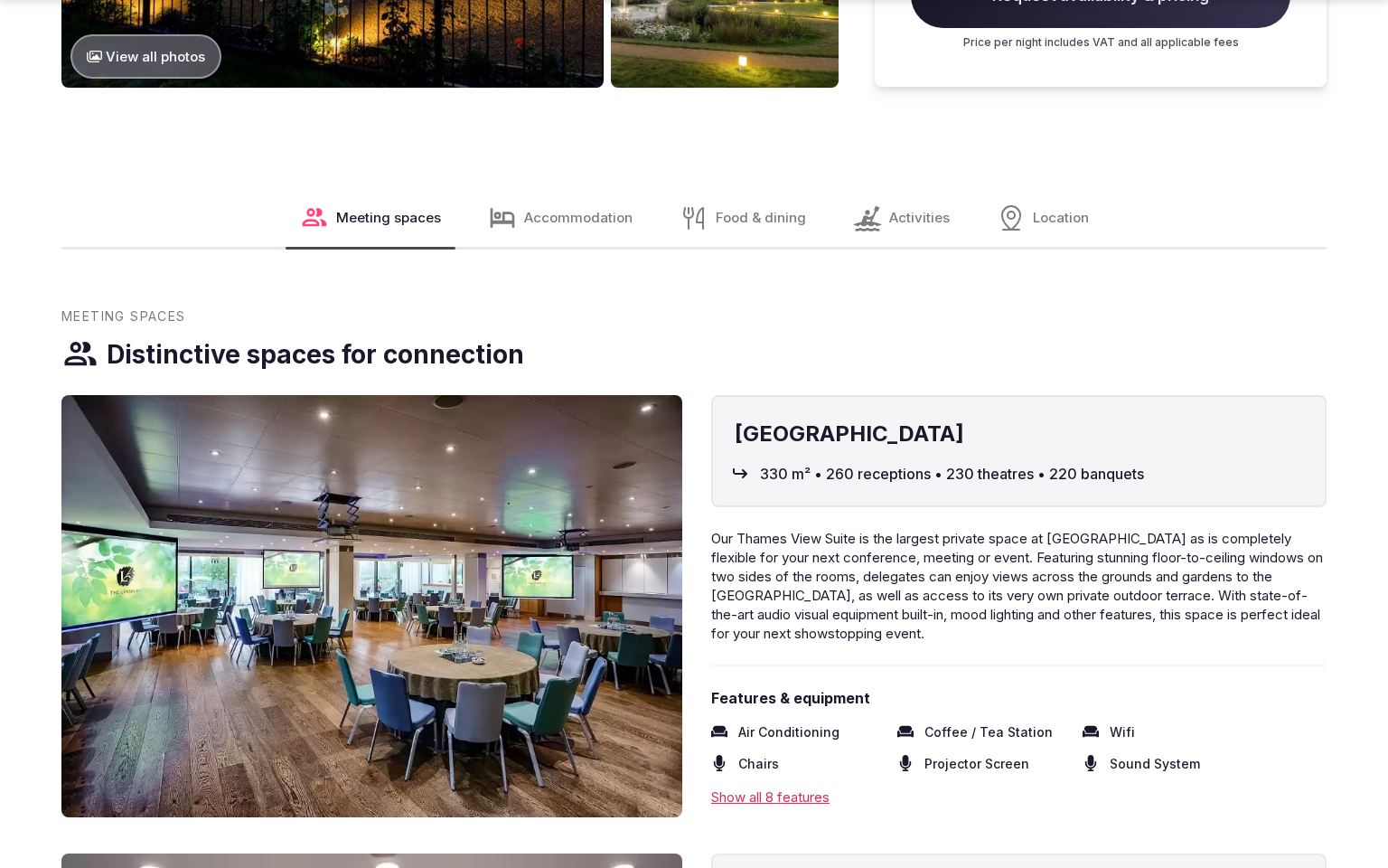
scroll to position [2435, 0]
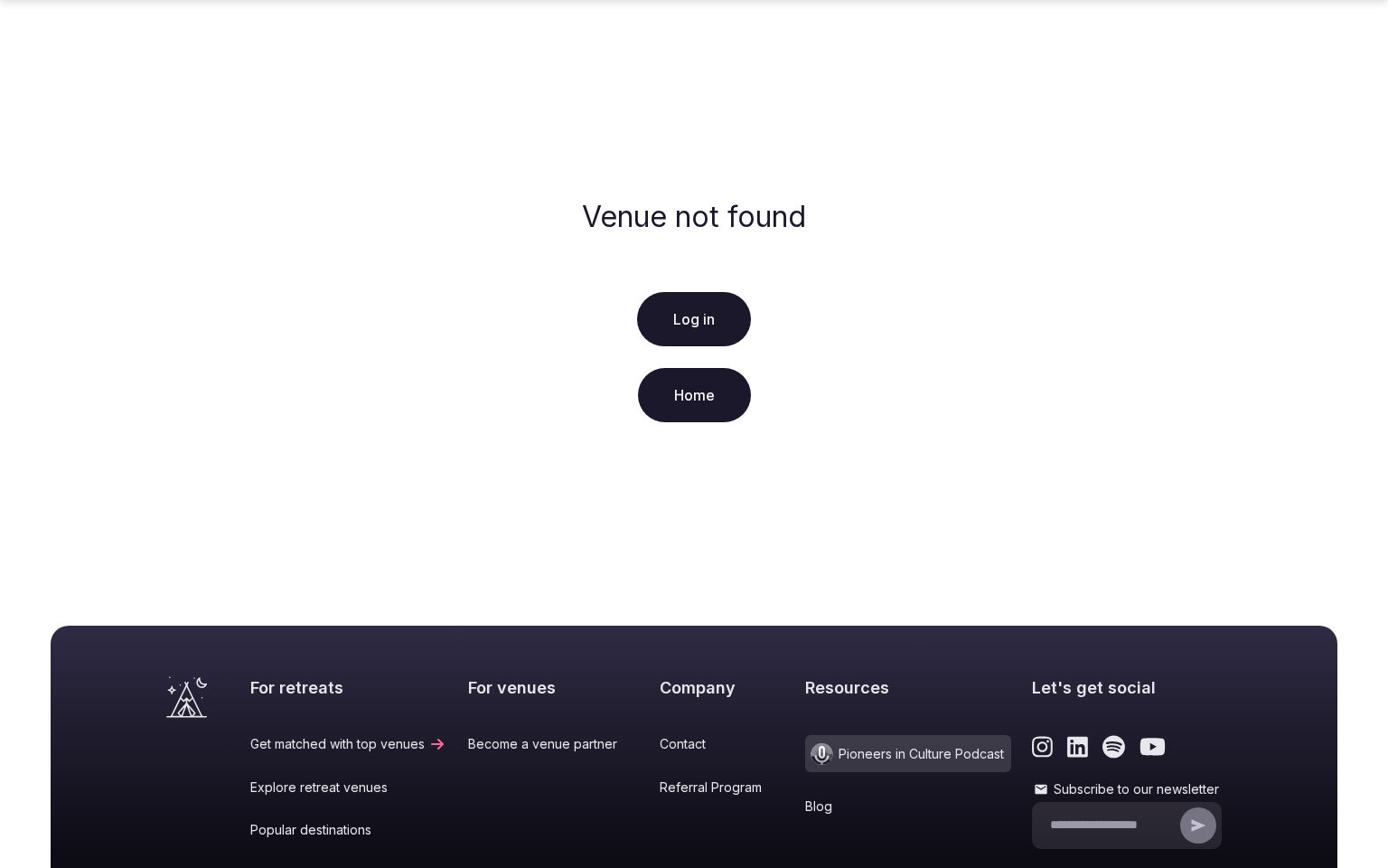
scroll to position [270, 0]
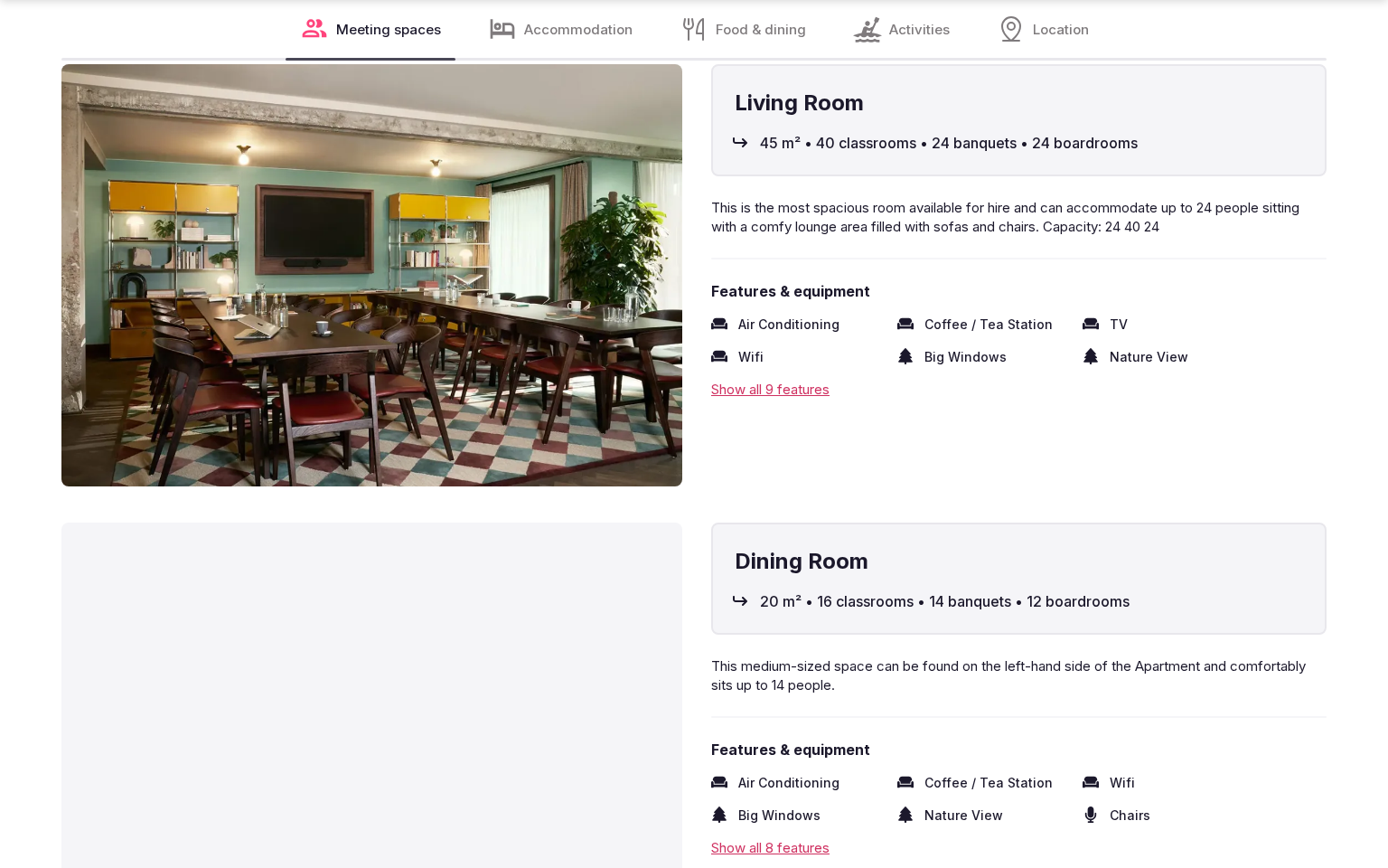
scroll to position [3203, 0]
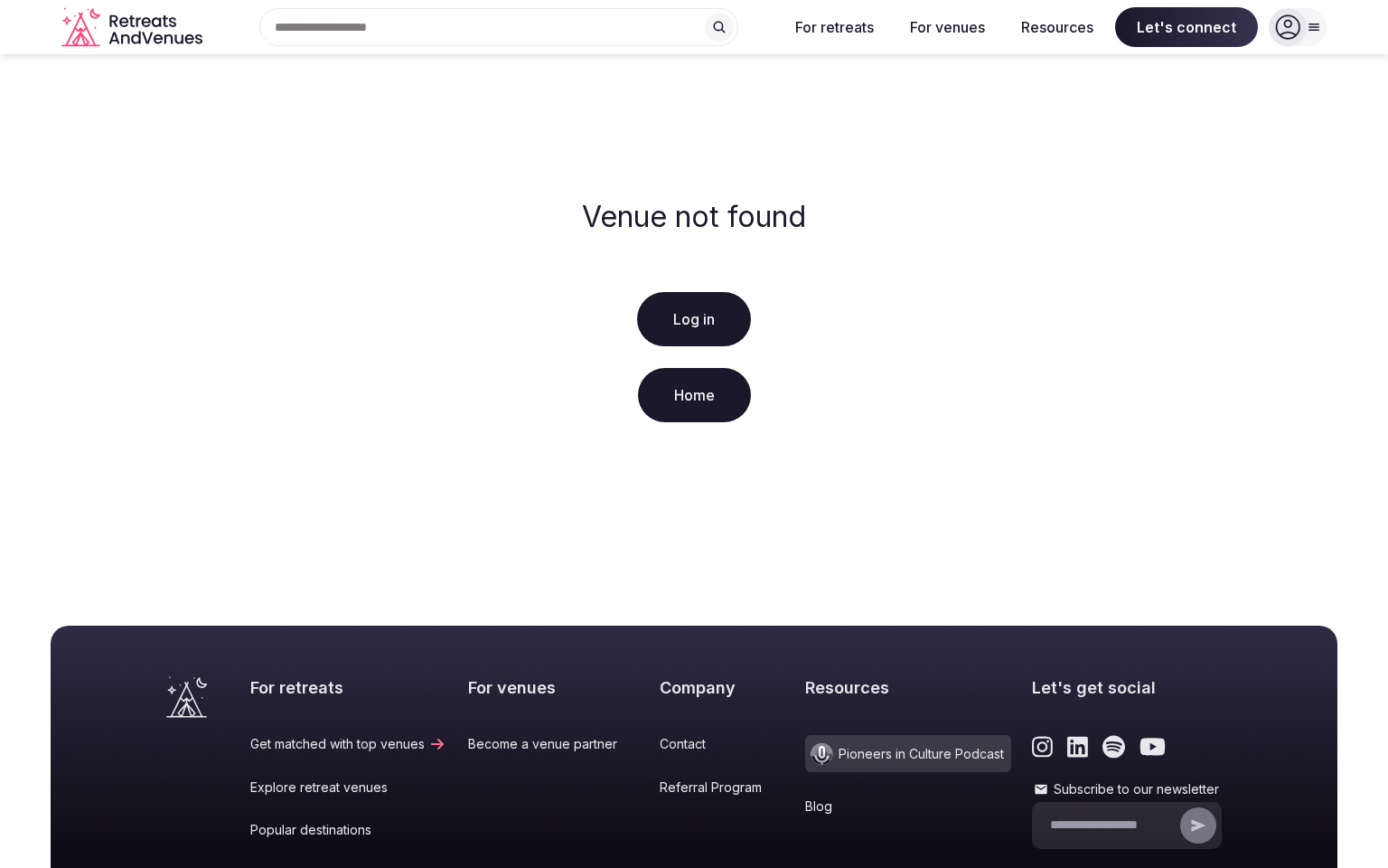
scroll to position [270, 0]
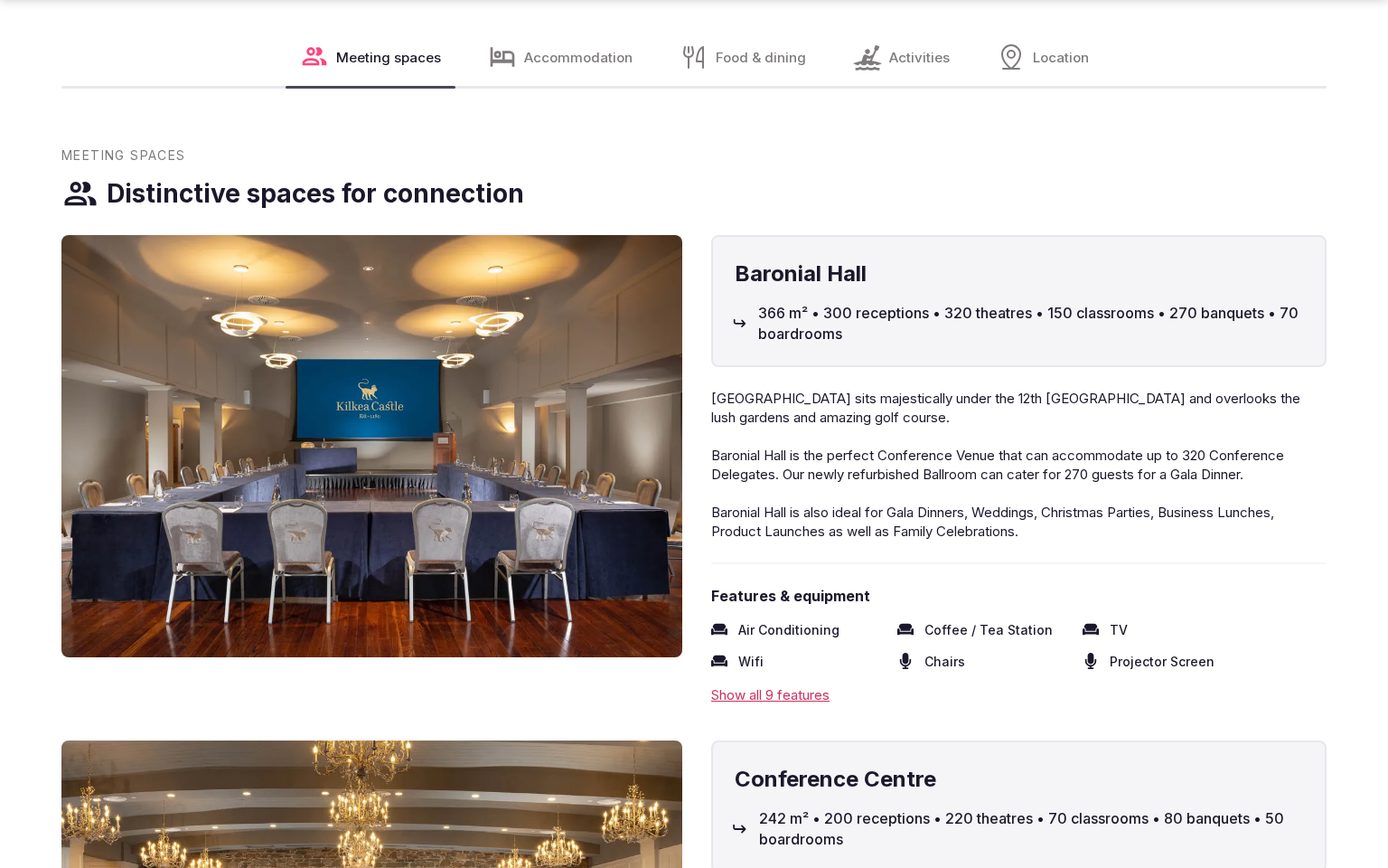
scroll to position [3211, 0]
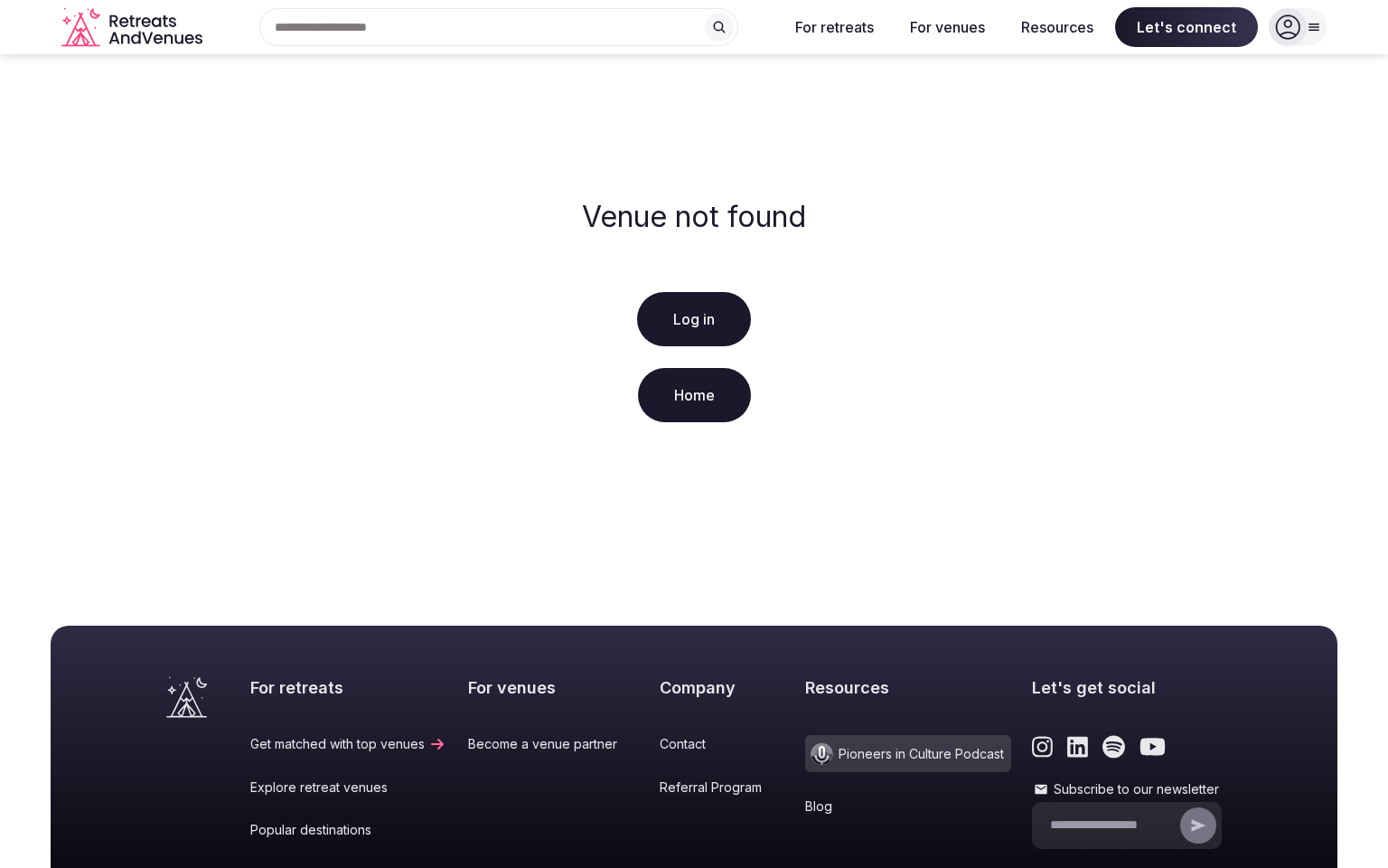
scroll to position [270, 0]
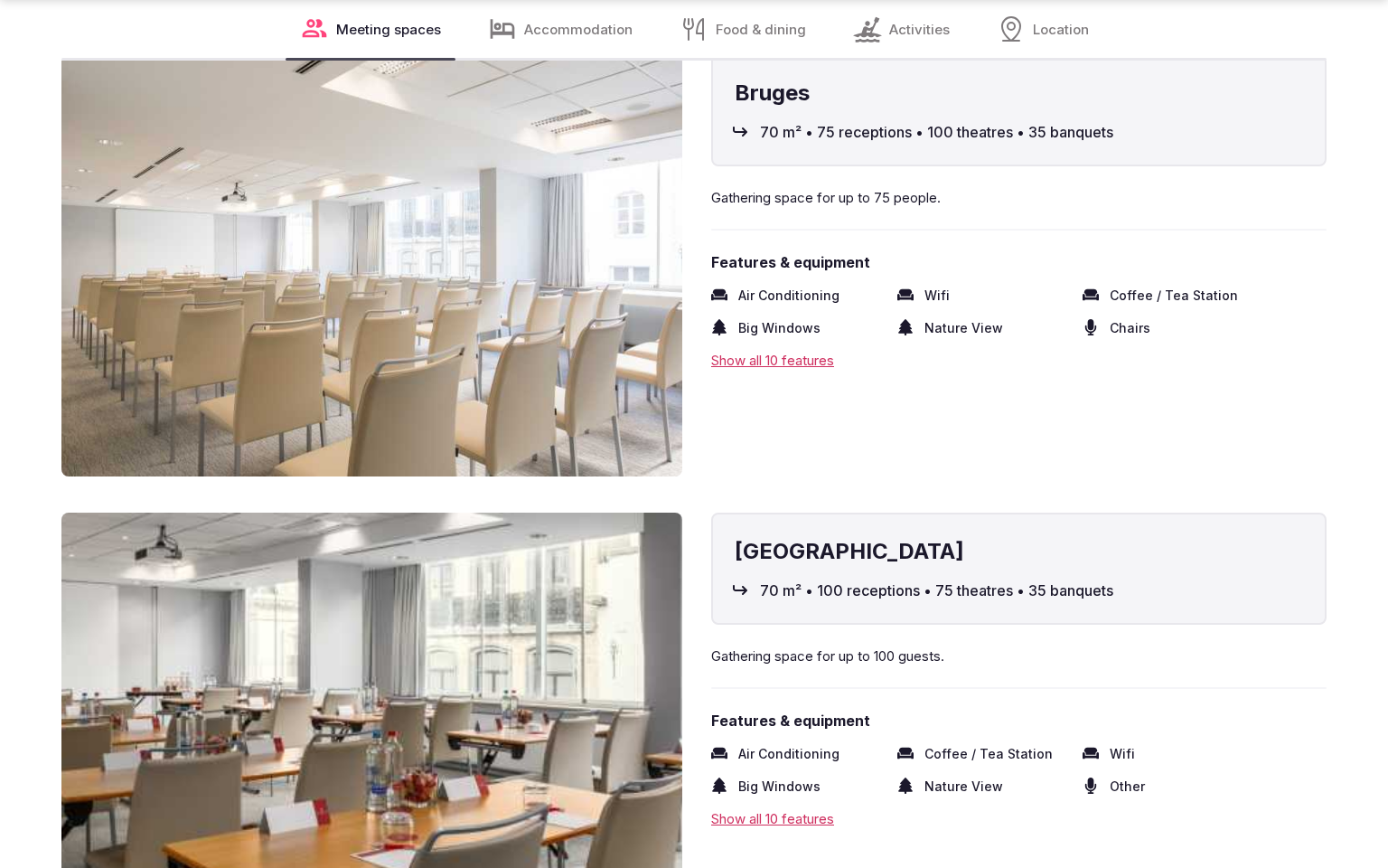
scroll to position [3203, 0]
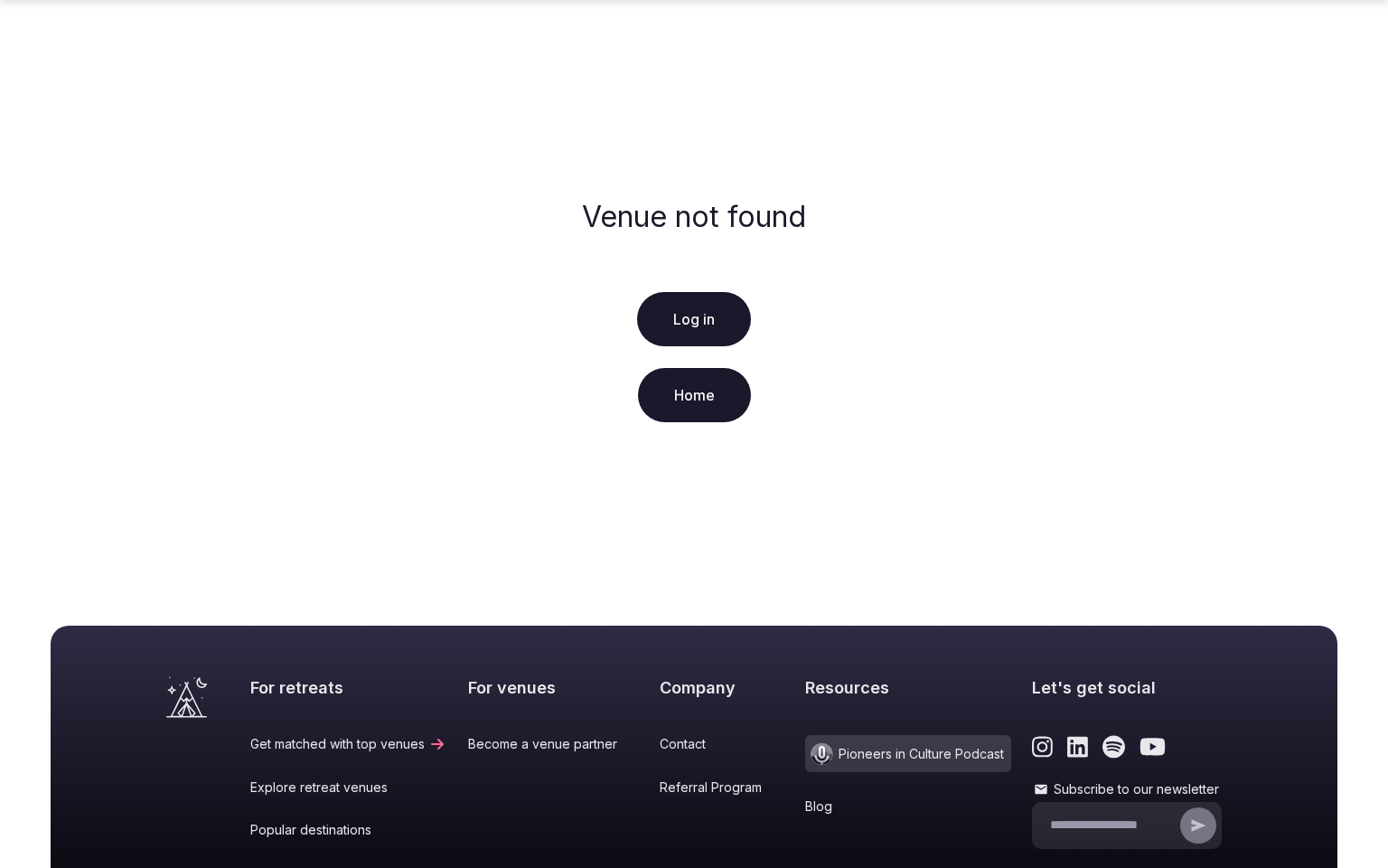
scroll to position [270, 0]
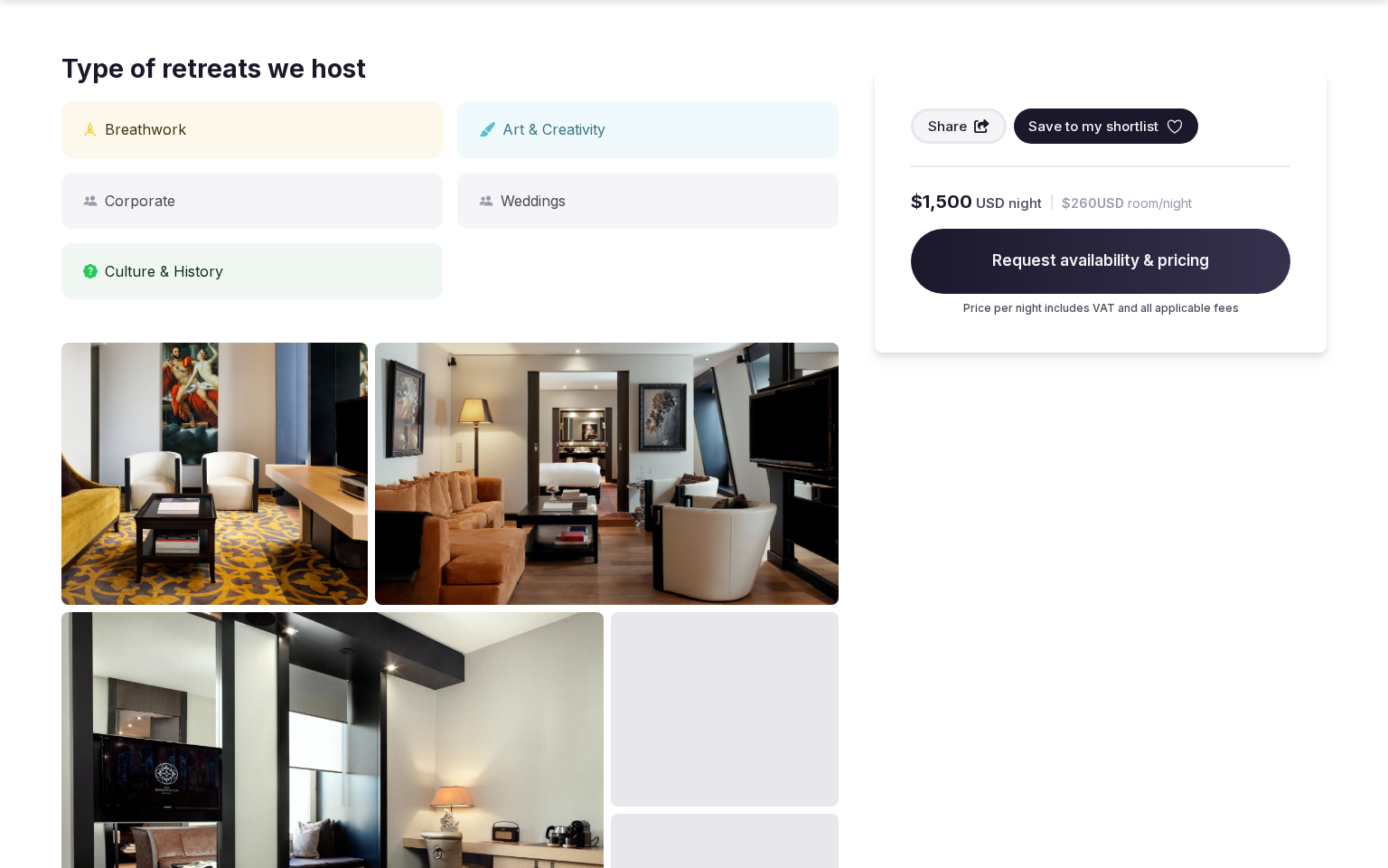
scroll to position [1605, 0]
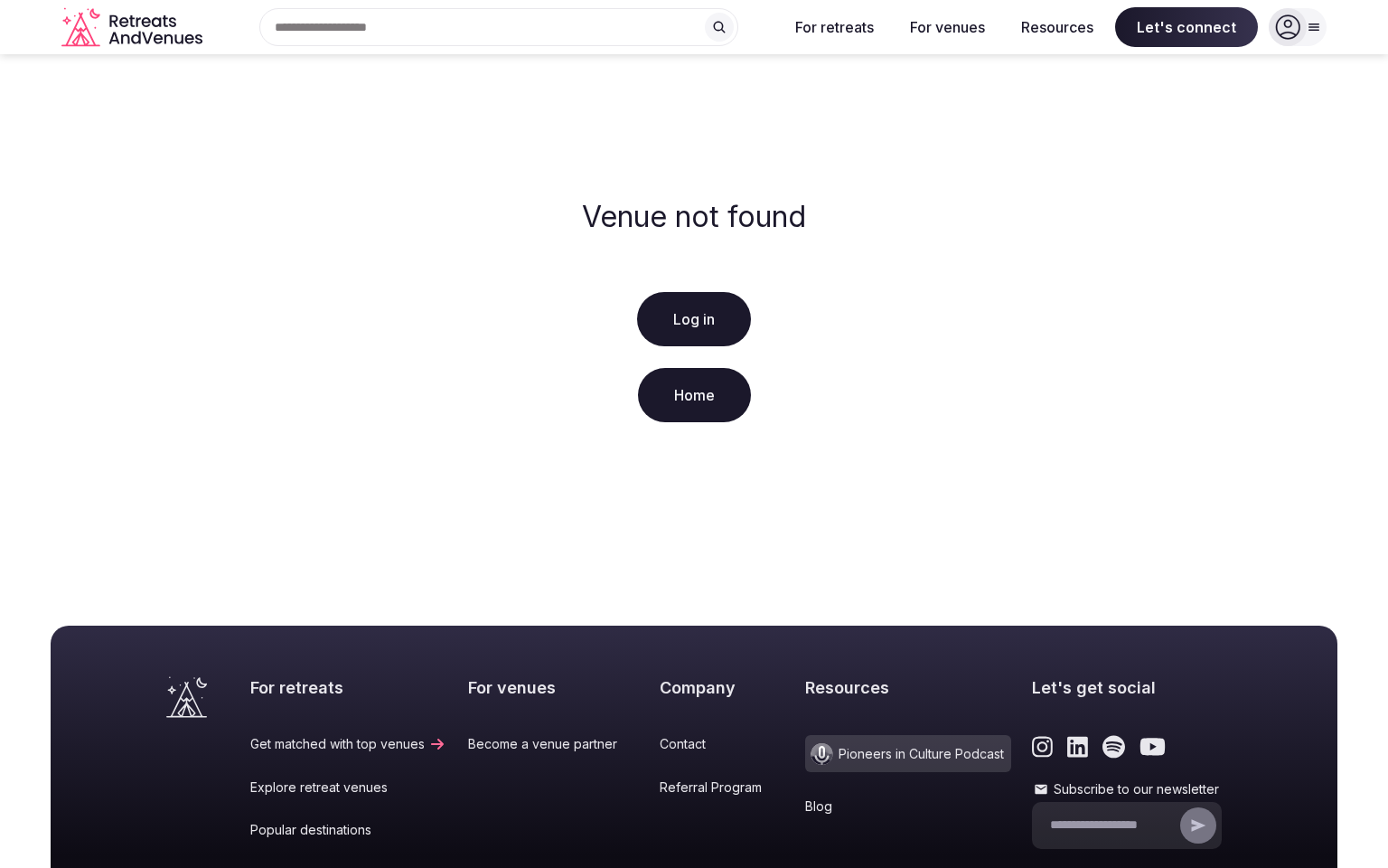
scroll to position [270, 0]
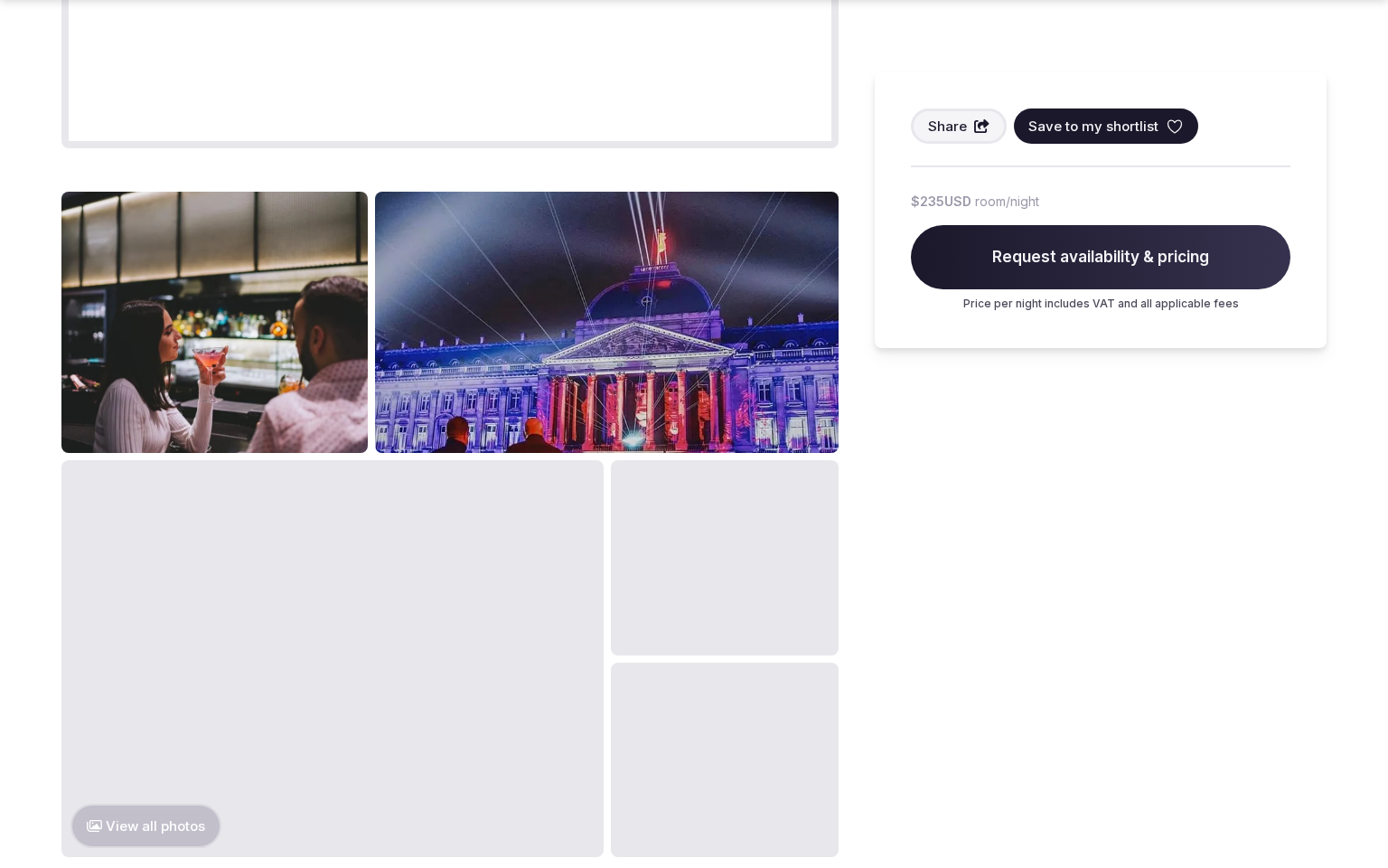
scroll to position [2428, 0]
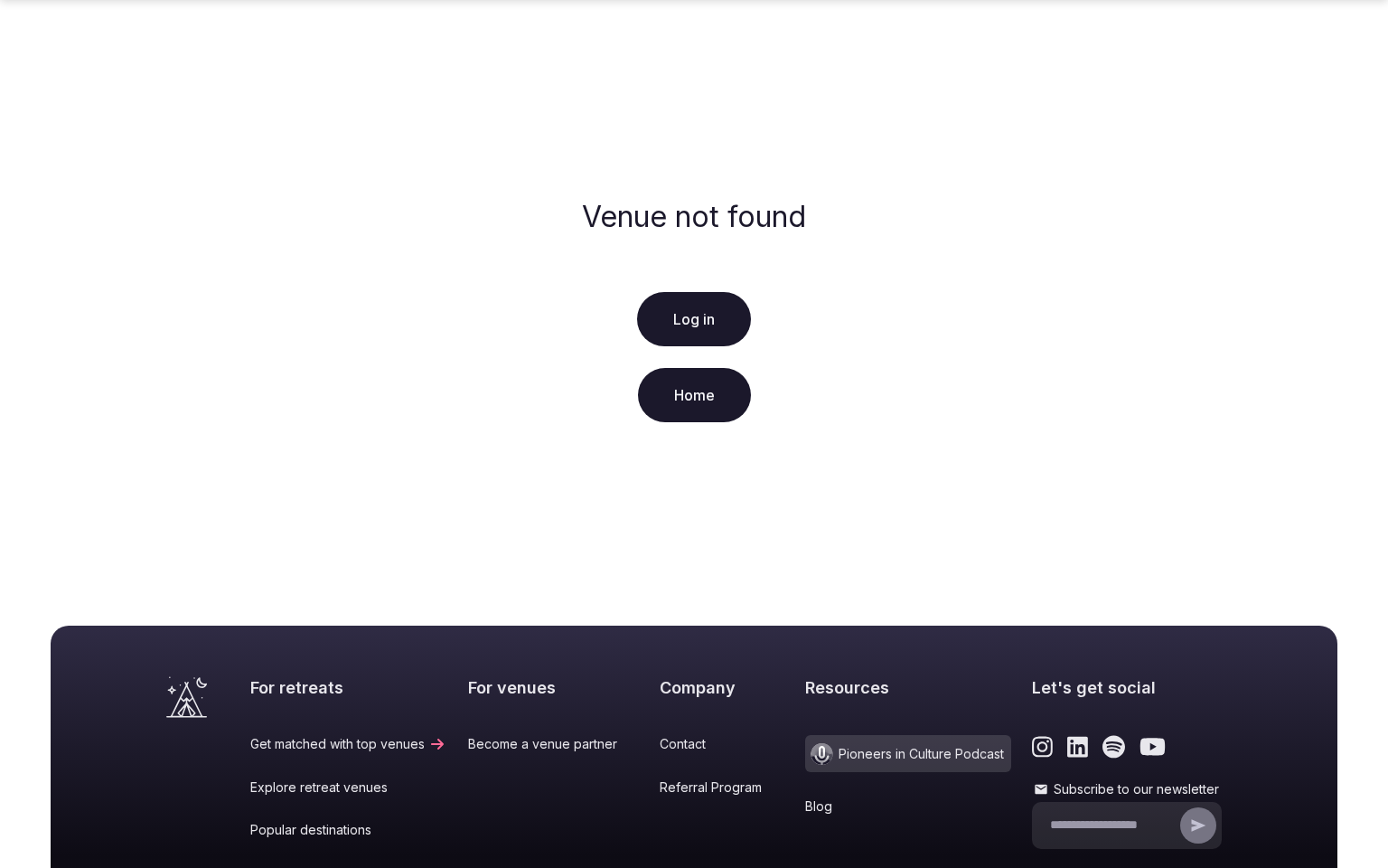
scroll to position [270, 0]
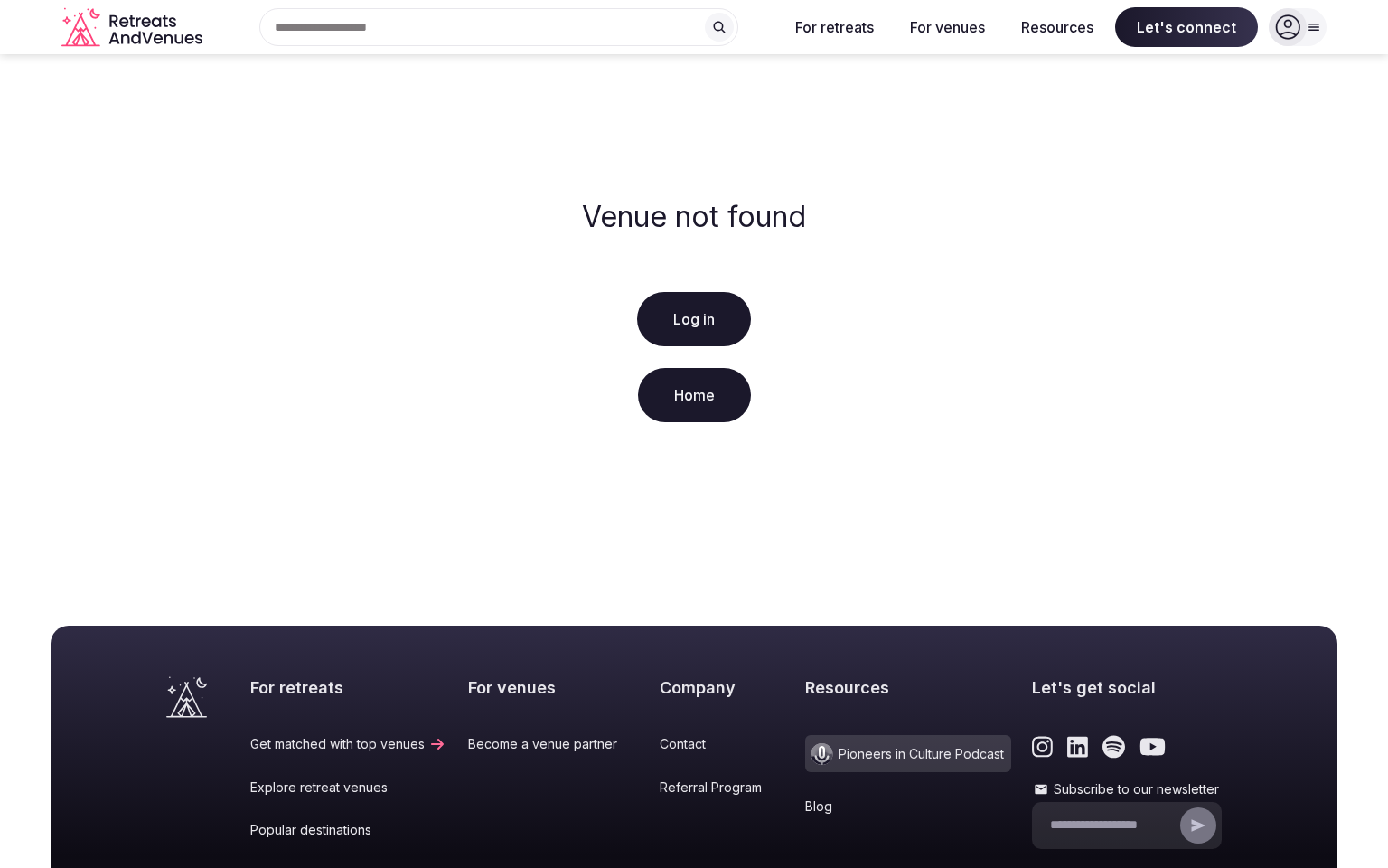
scroll to position [270, 0]
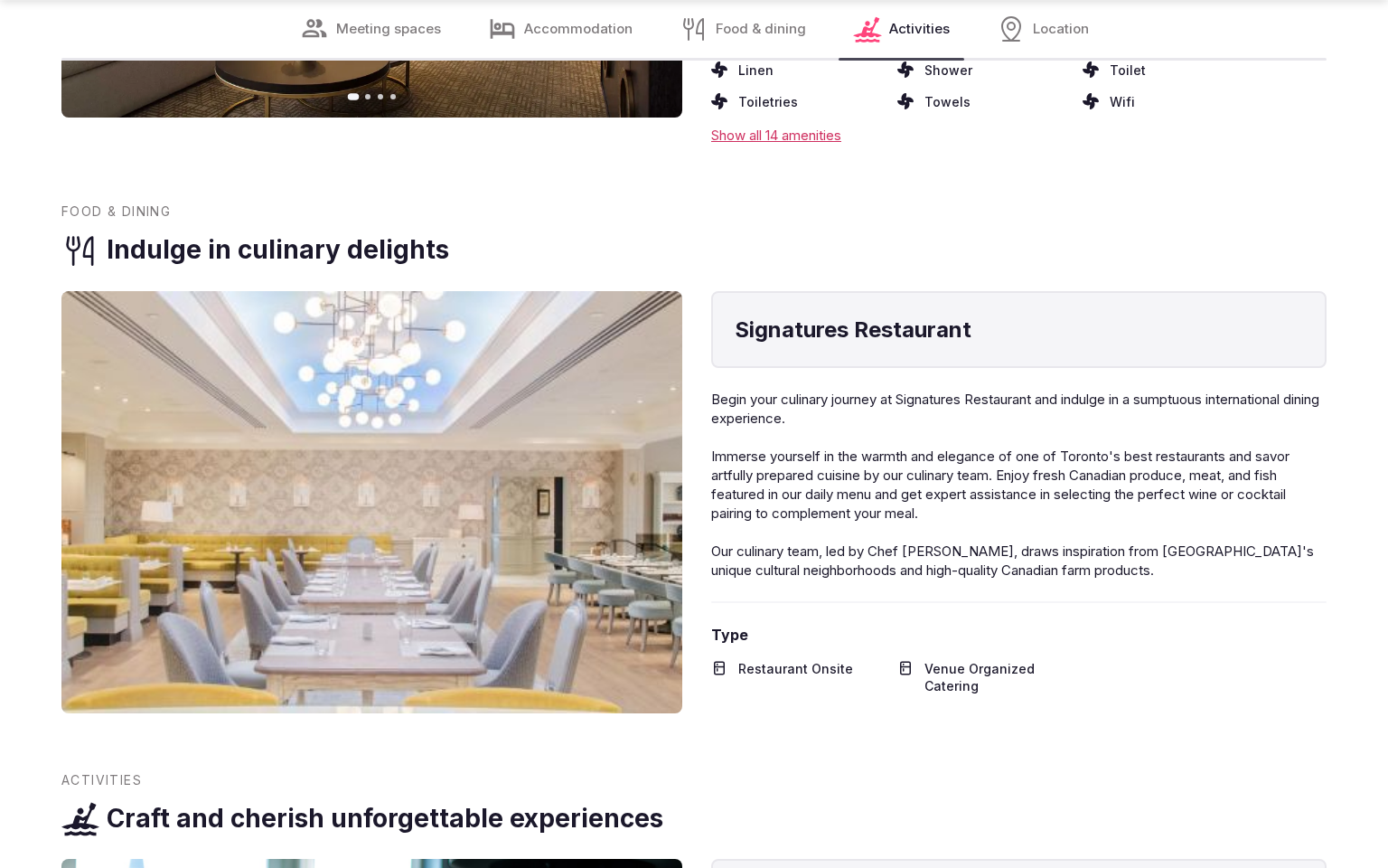
scroll to position [3143, 0]
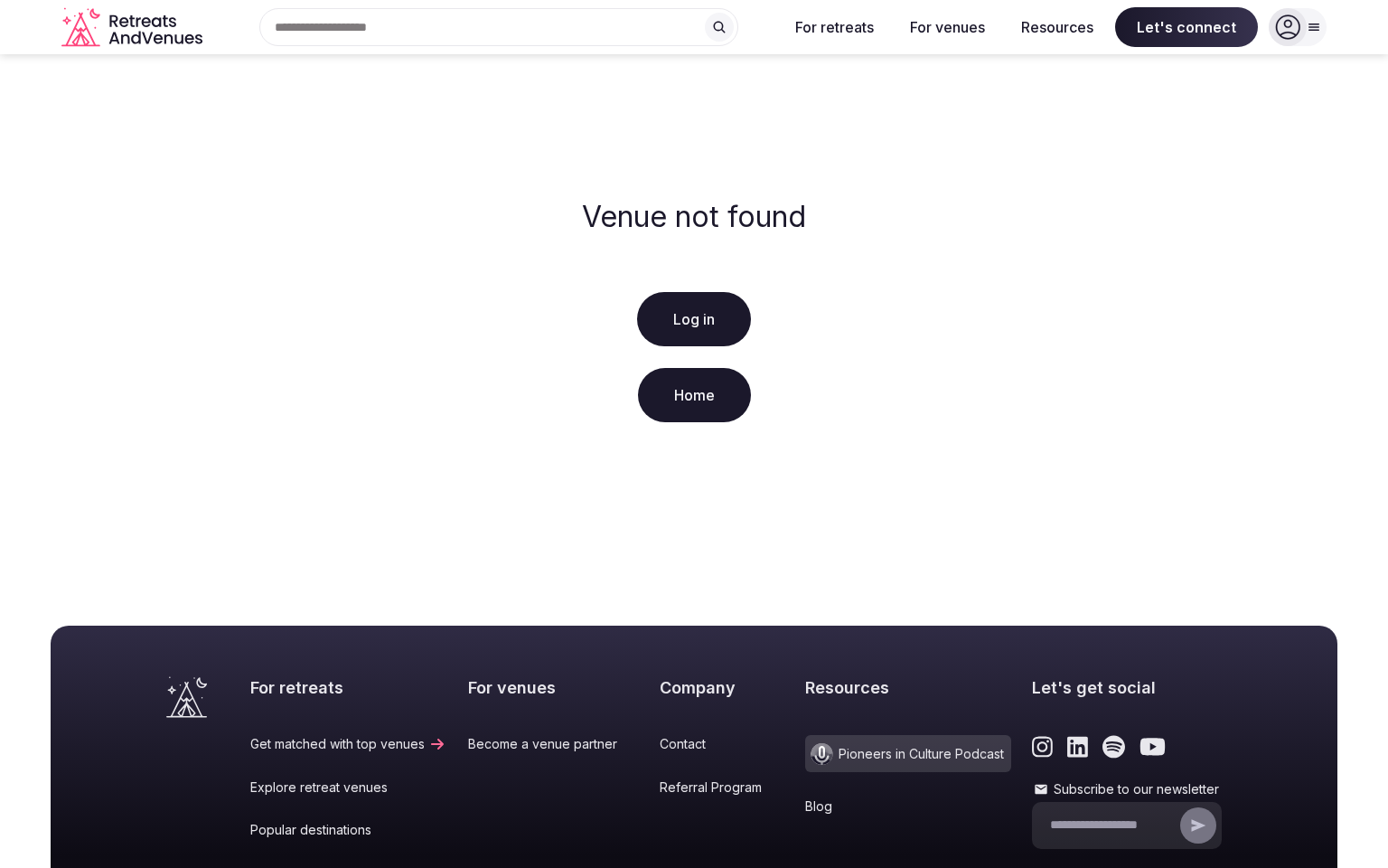
scroll to position [270, 0]
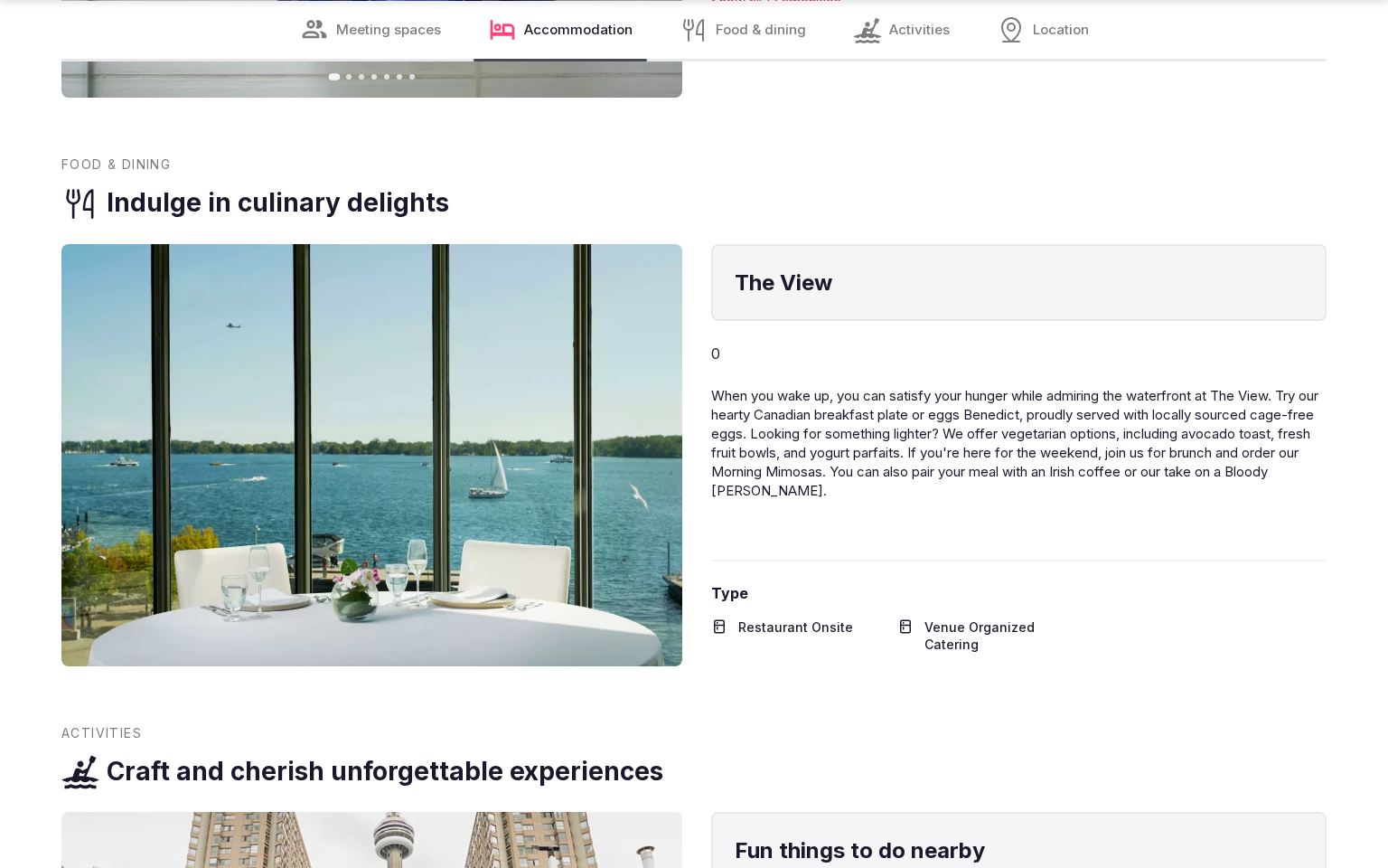
scroll to position [3143, 0]
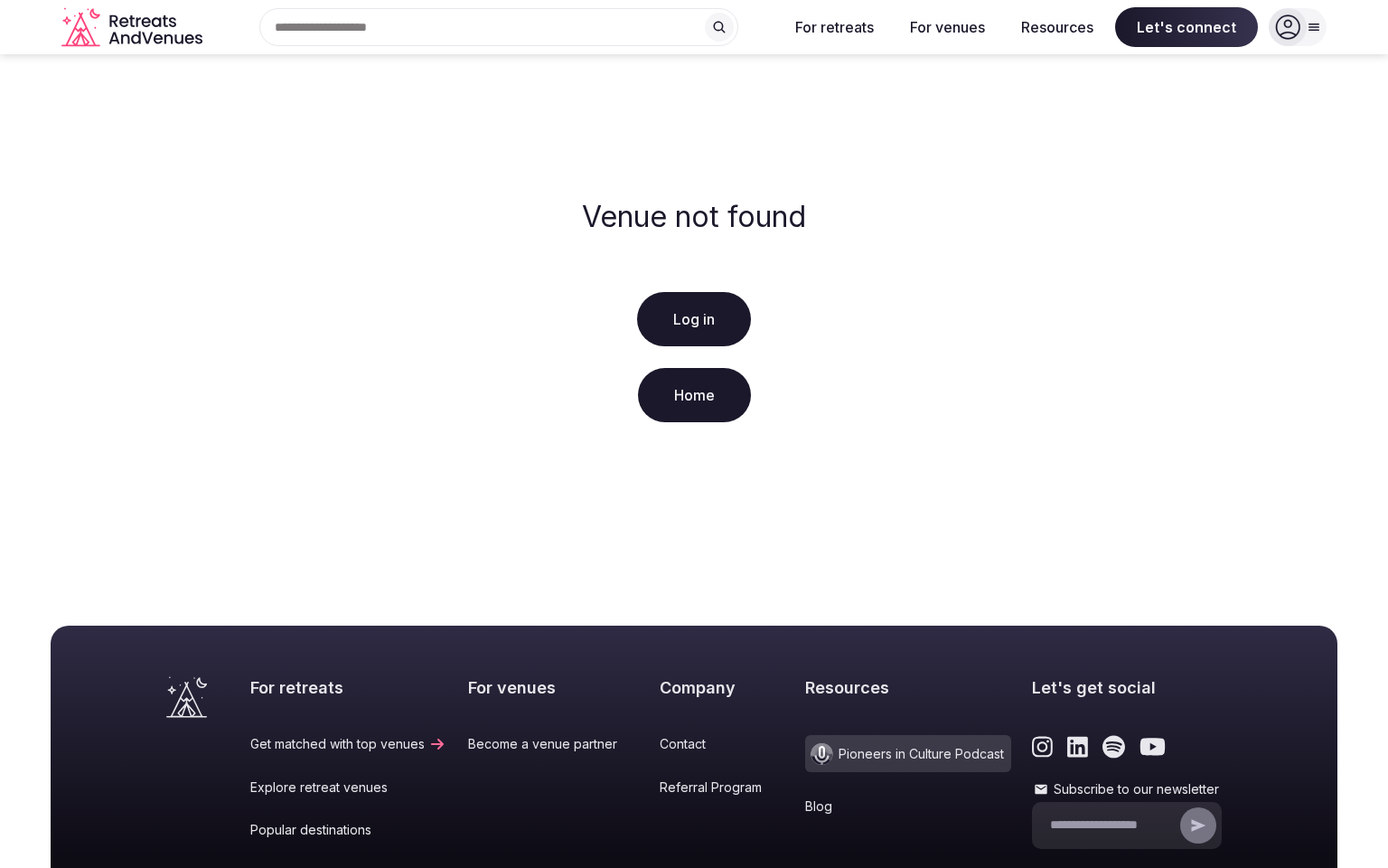
scroll to position [270, 0]
